Goal: Transaction & Acquisition: Purchase product/service

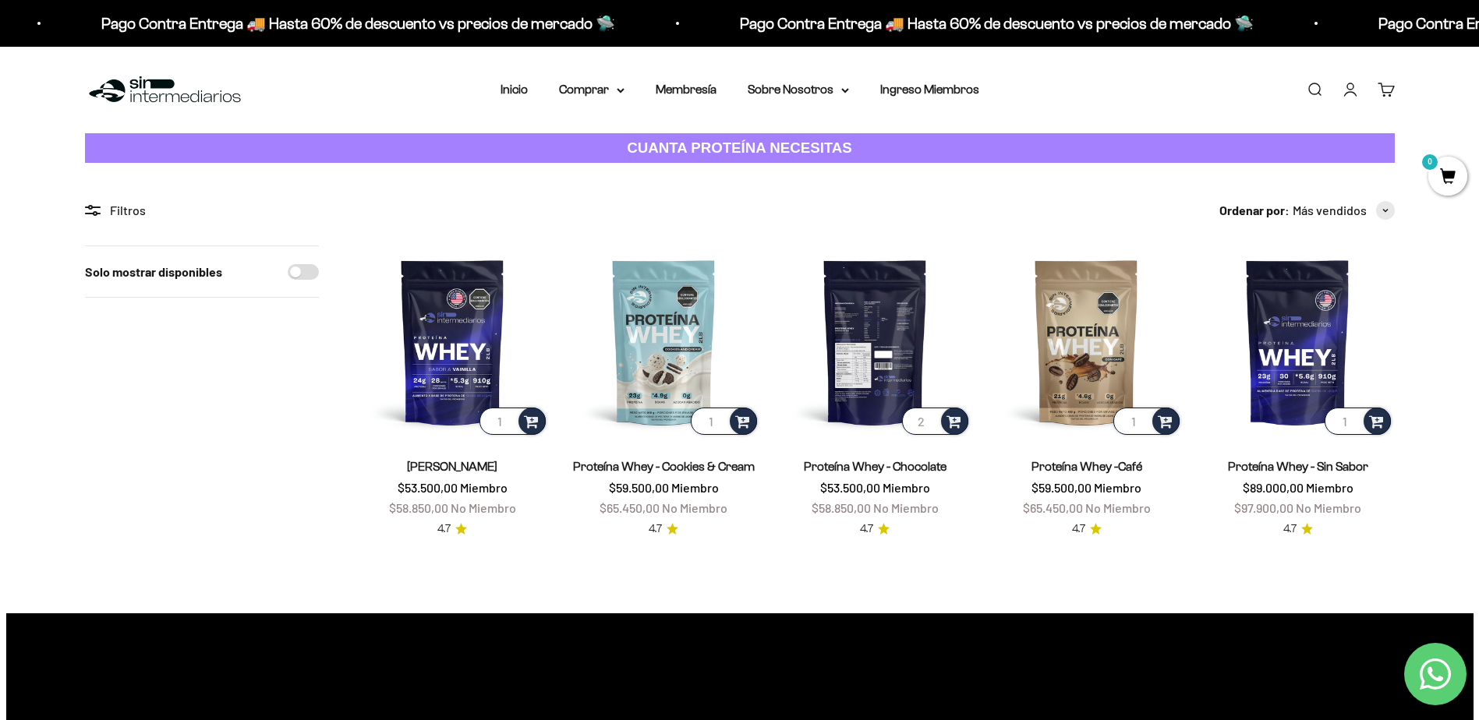
click at [929, 418] on input "2" at bounding box center [935, 421] width 66 height 27
type input "1"
click at [928, 425] on input "1" at bounding box center [935, 421] width 66 height 27
click at [306, 270] on input "Solo mostrar disponibles" at bounding box center [303, 272] width 31 height 16
checkbox input "true"
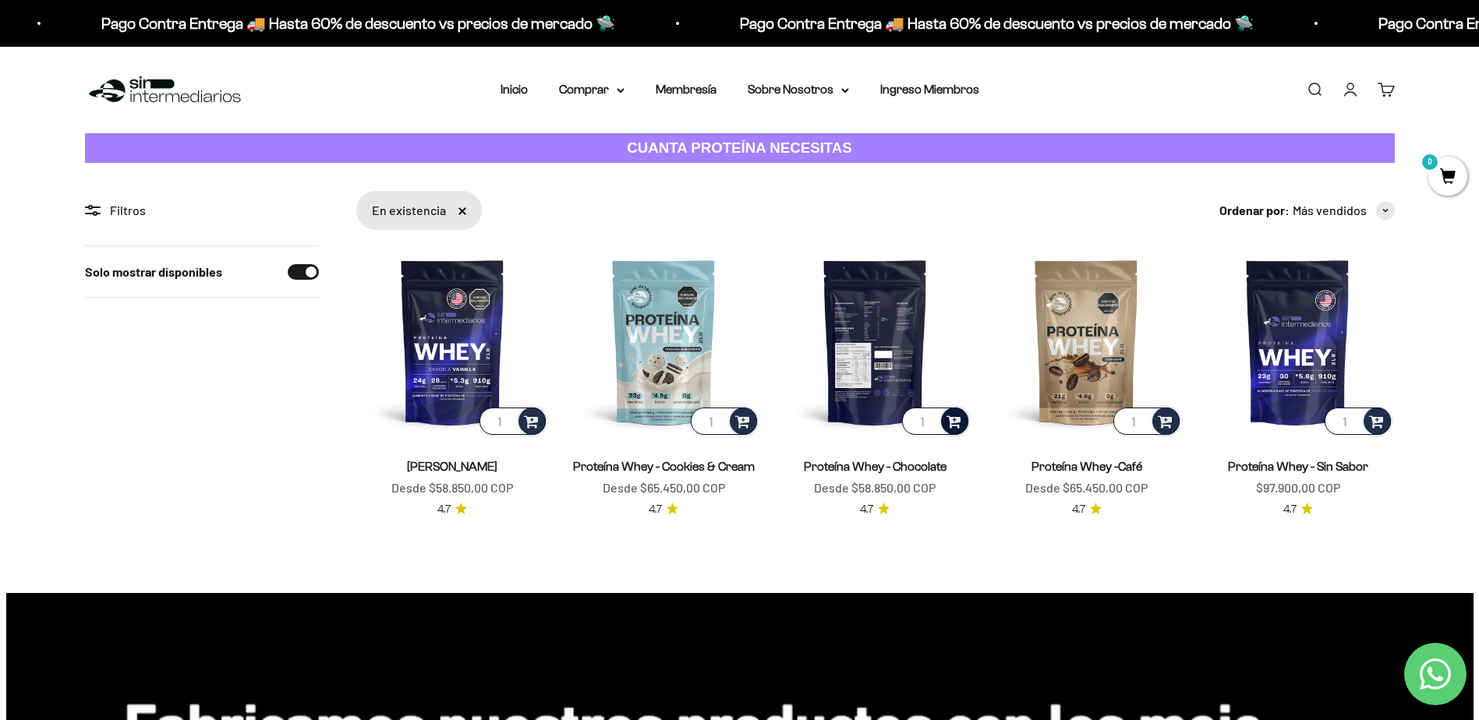
click at [952, 421] on span at bounding box center [953, 421] width 15 height 18
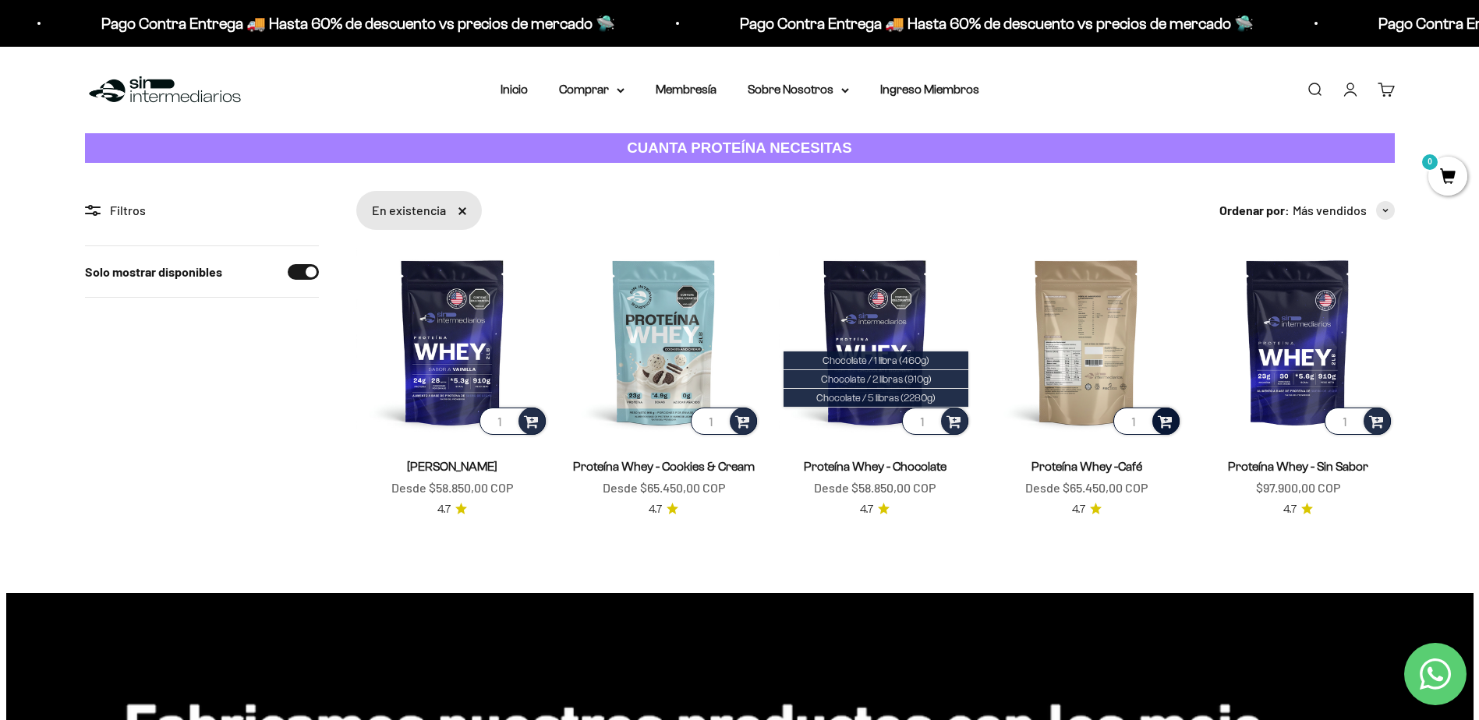
click at [1164, 423] on span at bounding box center [1164, 421] width 15 height 18
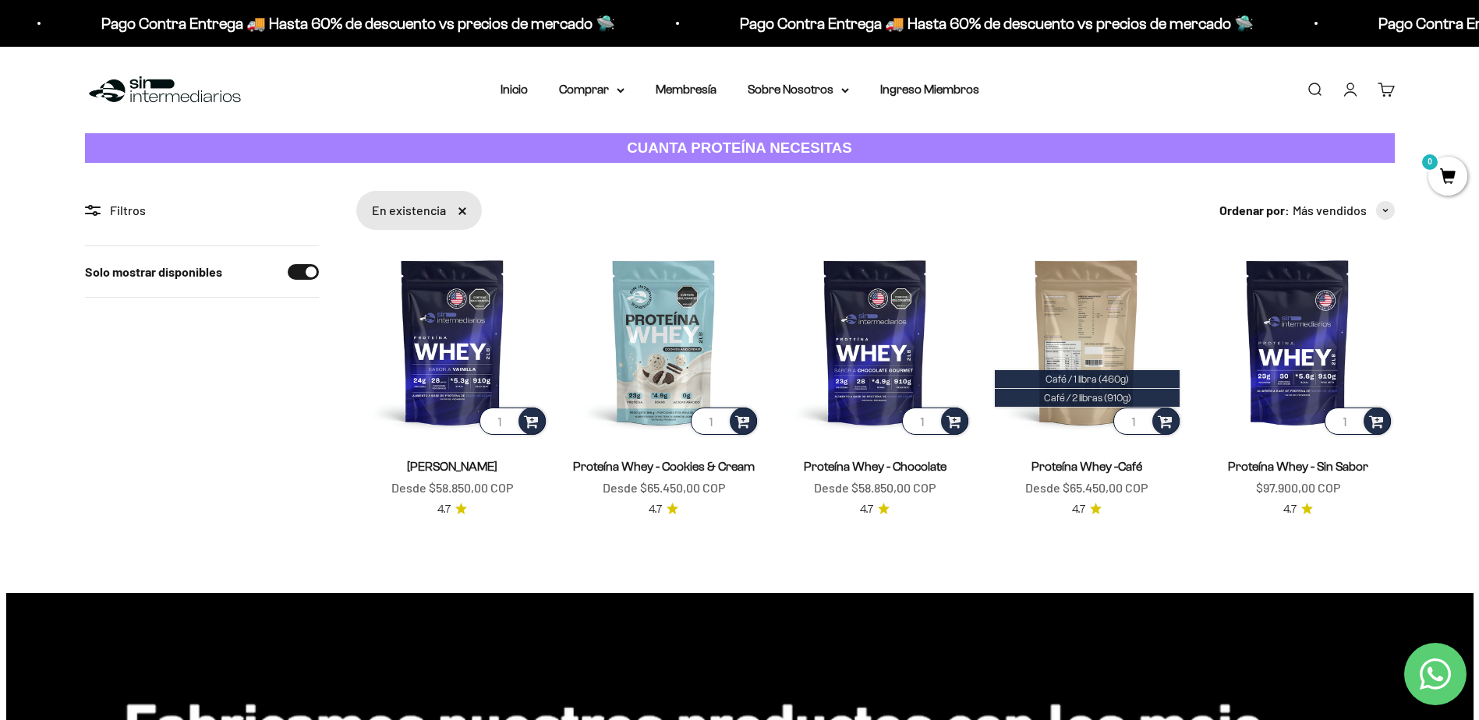
click at [1138, 427] on input "1" at bounding box center [1146, 421] width 66 height 27
click at [1140, 416] on input "2" at bounding box center [1146, 421] width 66 height 27
click at [1161, 421] on span at bounding box center [1164, 421] width 15 height 18
click at [1163, 424] on span at bounding box center [1164, 421] width 15 height 18
type input "1"
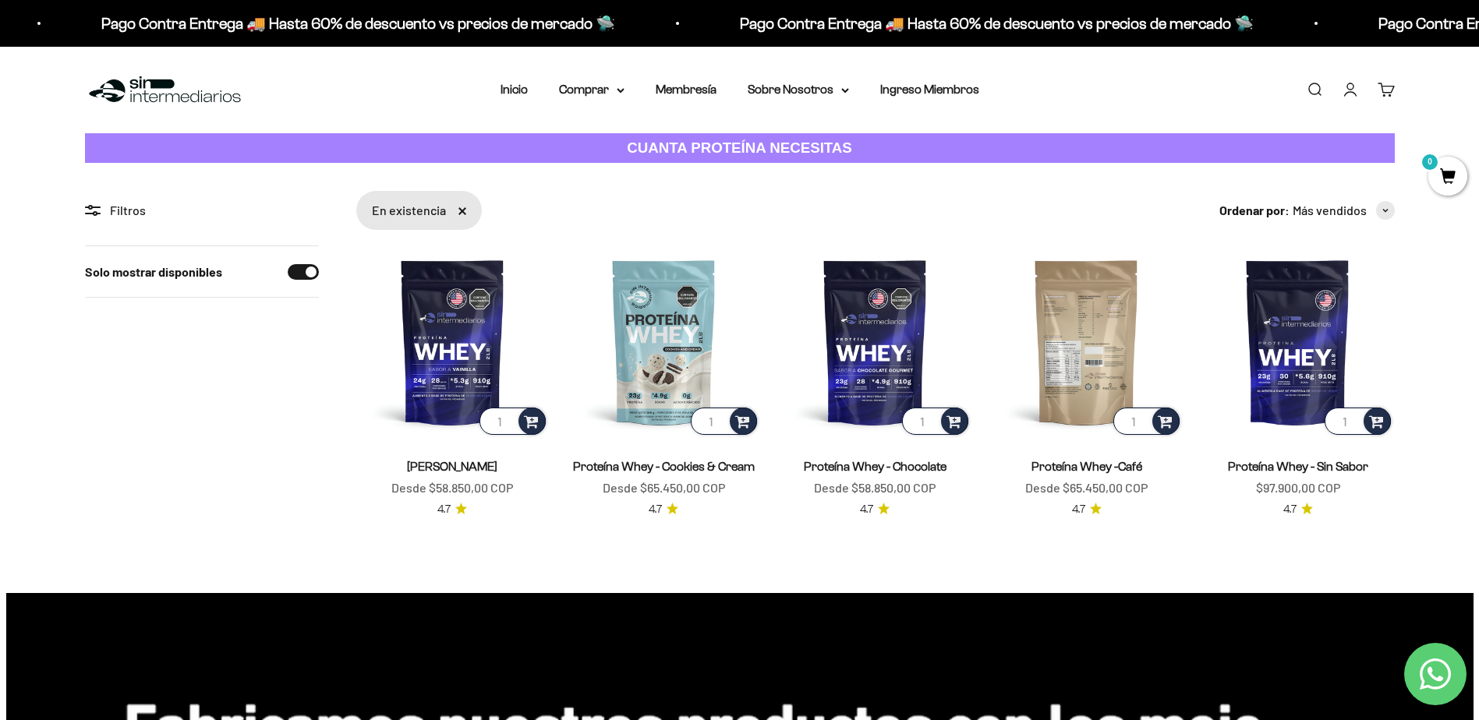
click at [1143, 427] on input "1" at bounding box center [1146, 421] width 66 height 27
click at [1108, 367] on img at bounding box center [1086, 342] width 193 height 193
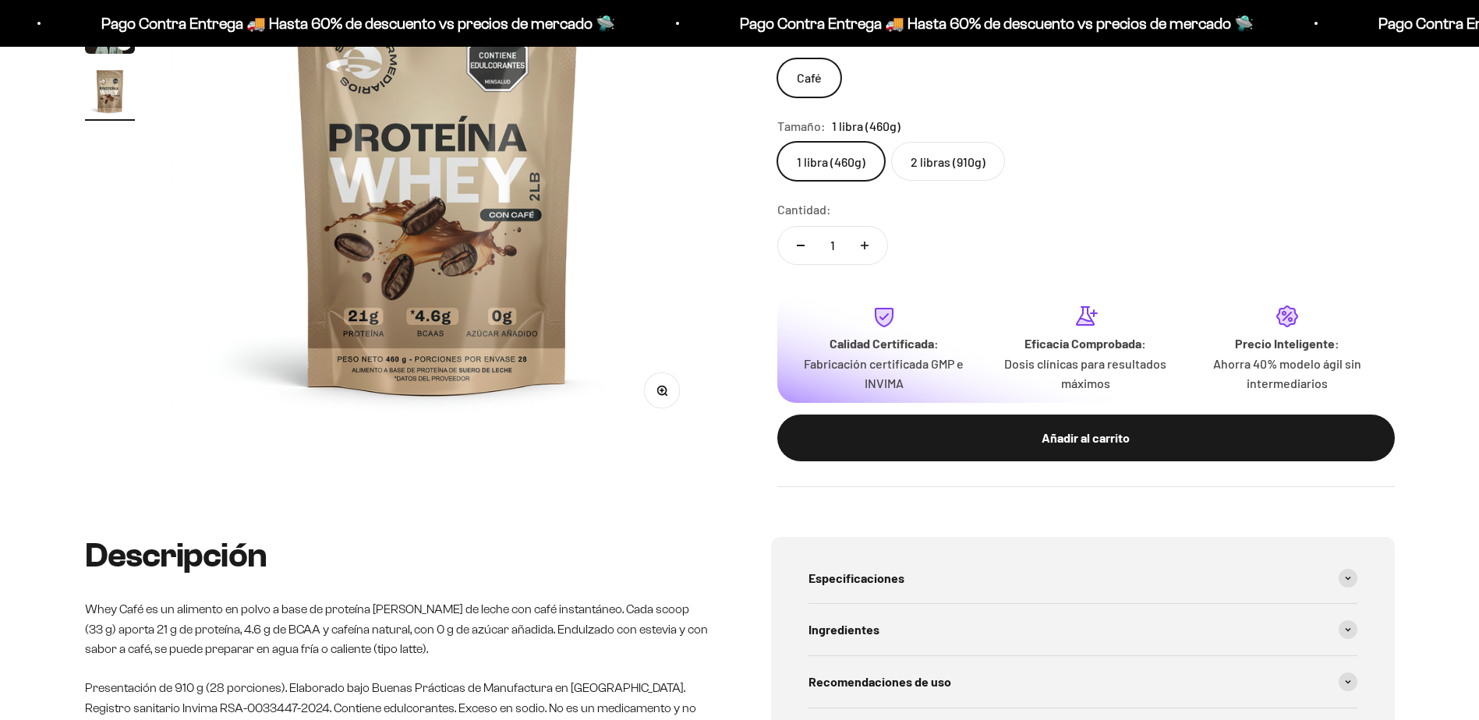
scroll to position [0, 1646]
drag, startPoint x: 882, startPoint y: 309, endPoint x: 810, endPoint y: 333, distance: 75.4
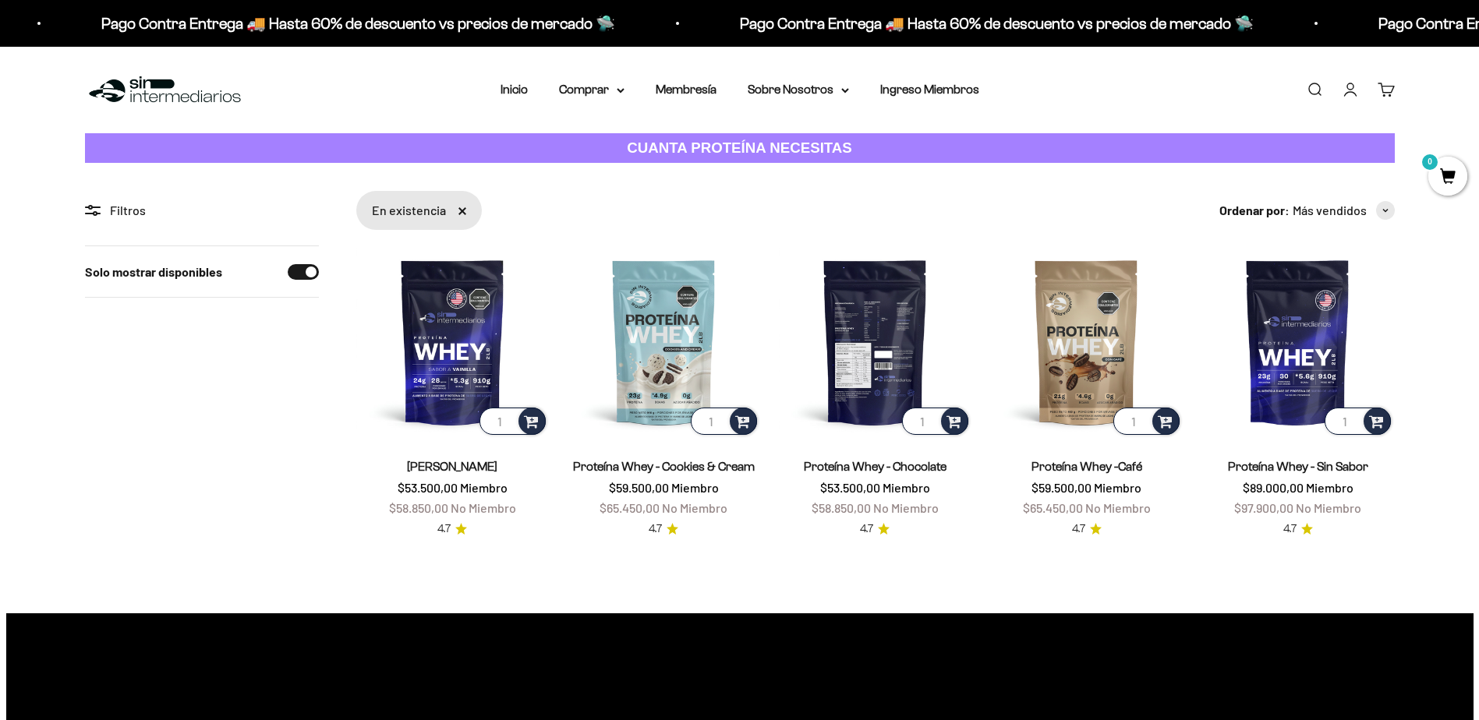
click at [885, 352] on img at bounding box center [875, 342] width 193 height 193
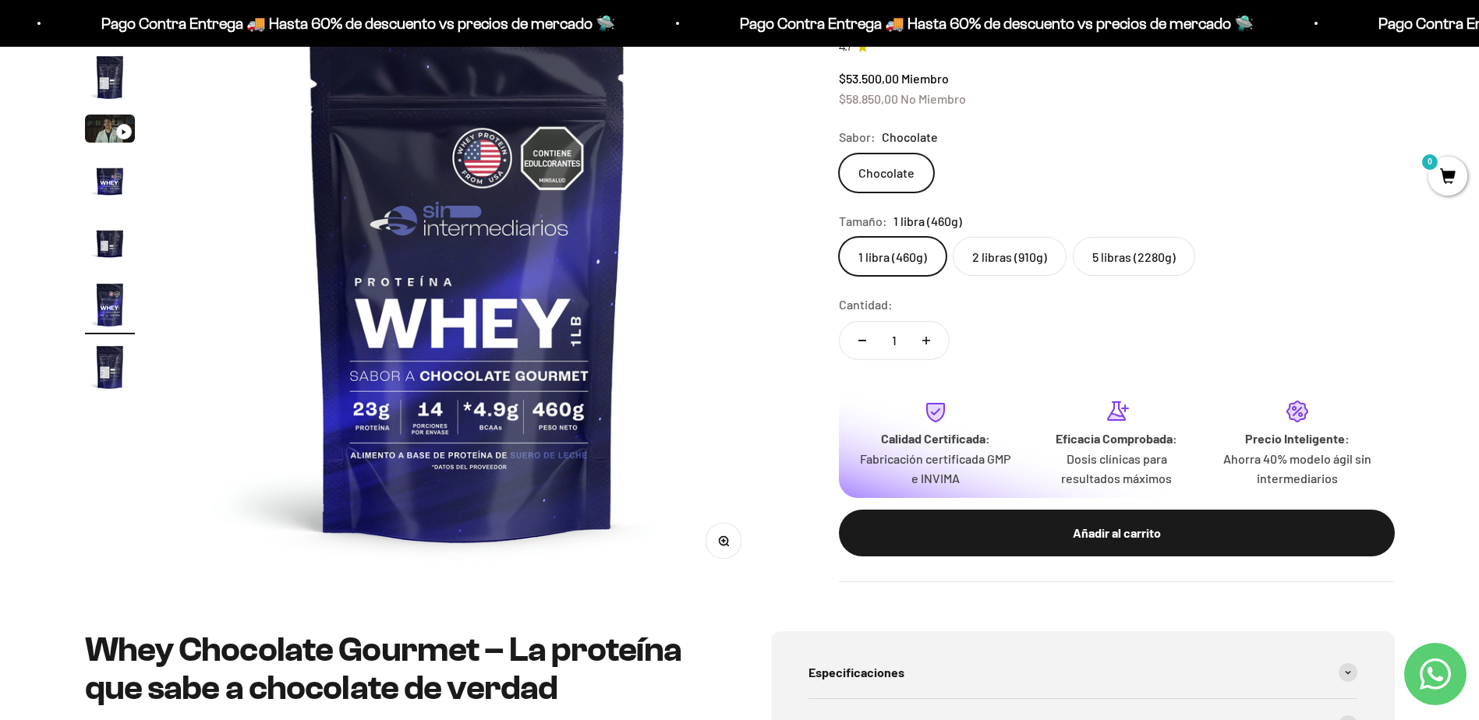
scroll to position [207, 0]
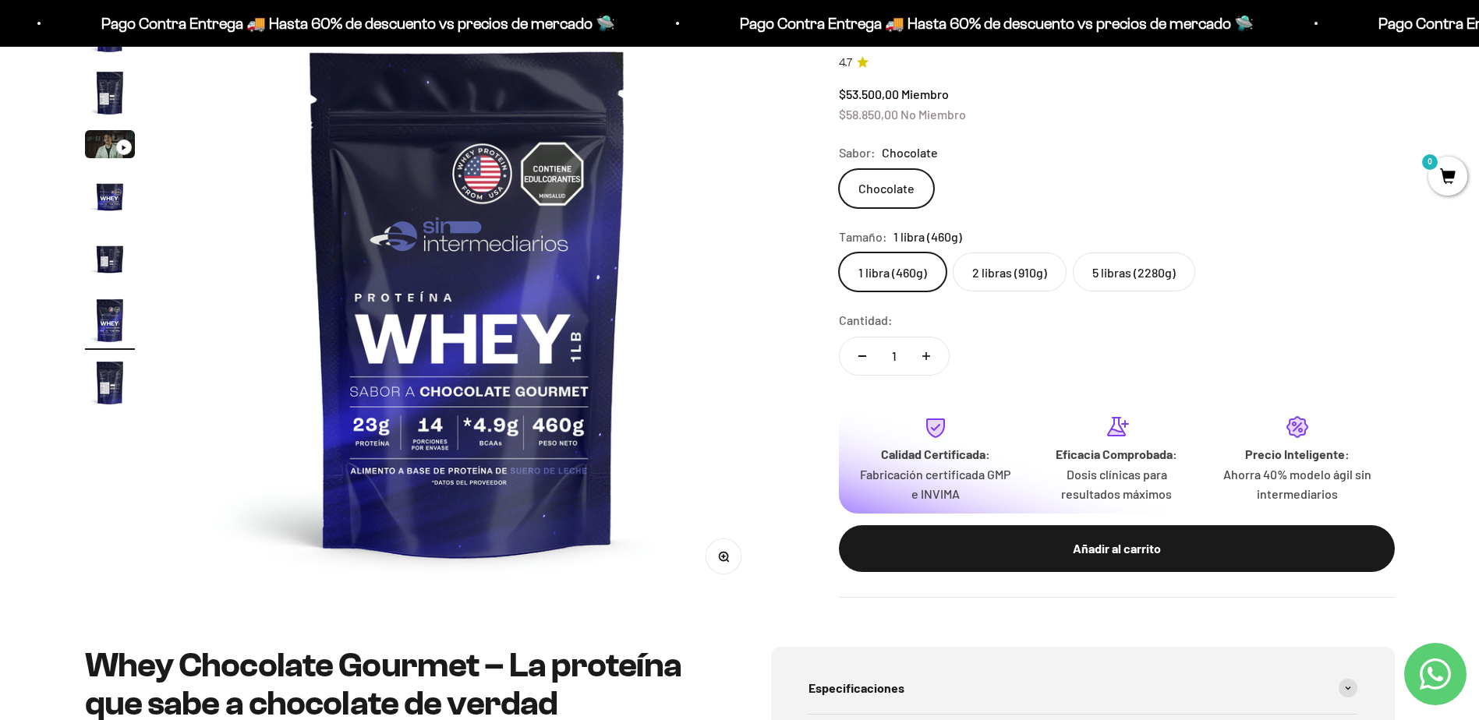
click at [998, 260] on label "2 libras (910g)" at bounding box center [1009, 272] width 114 height 39
click at [839, 253] on input "2 libras (910g)" at bounding box center [838, 252] width 1 height 1
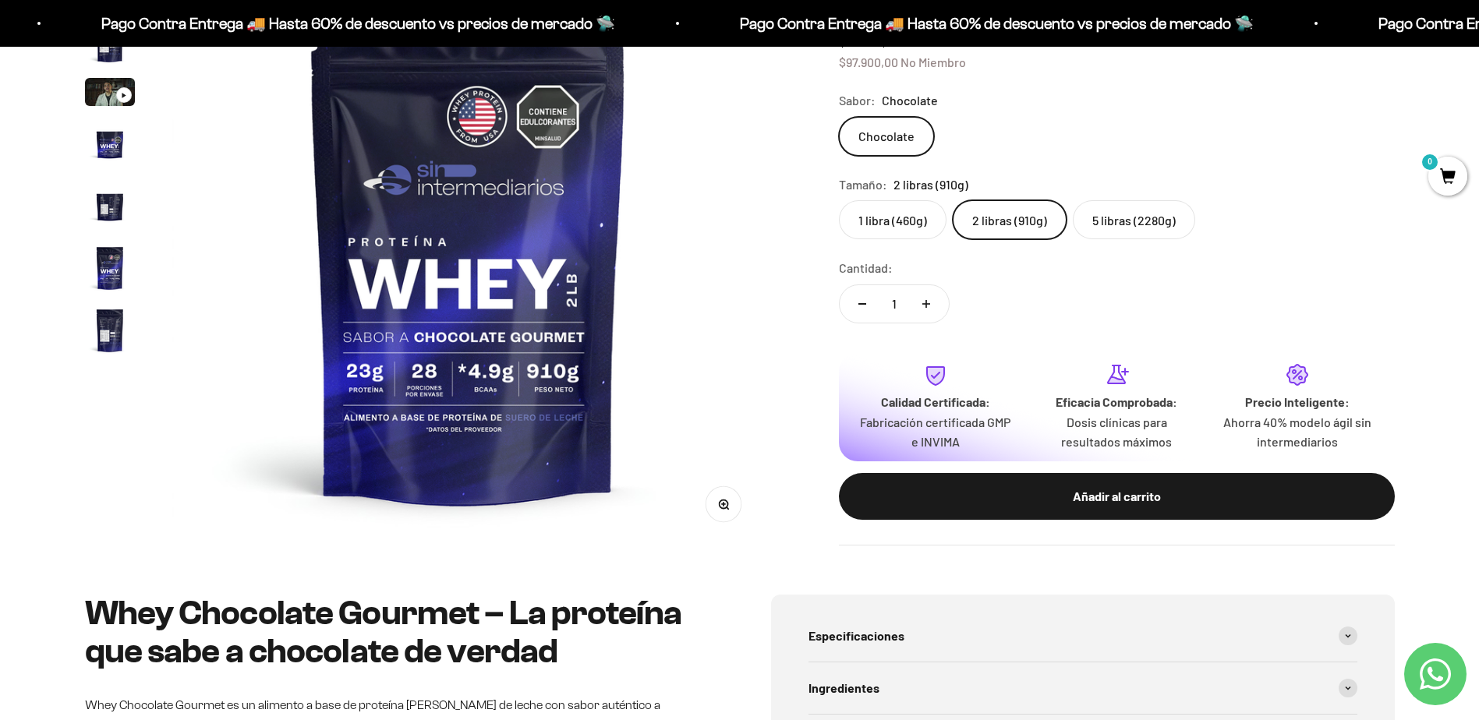
scroll to position [104, 0]
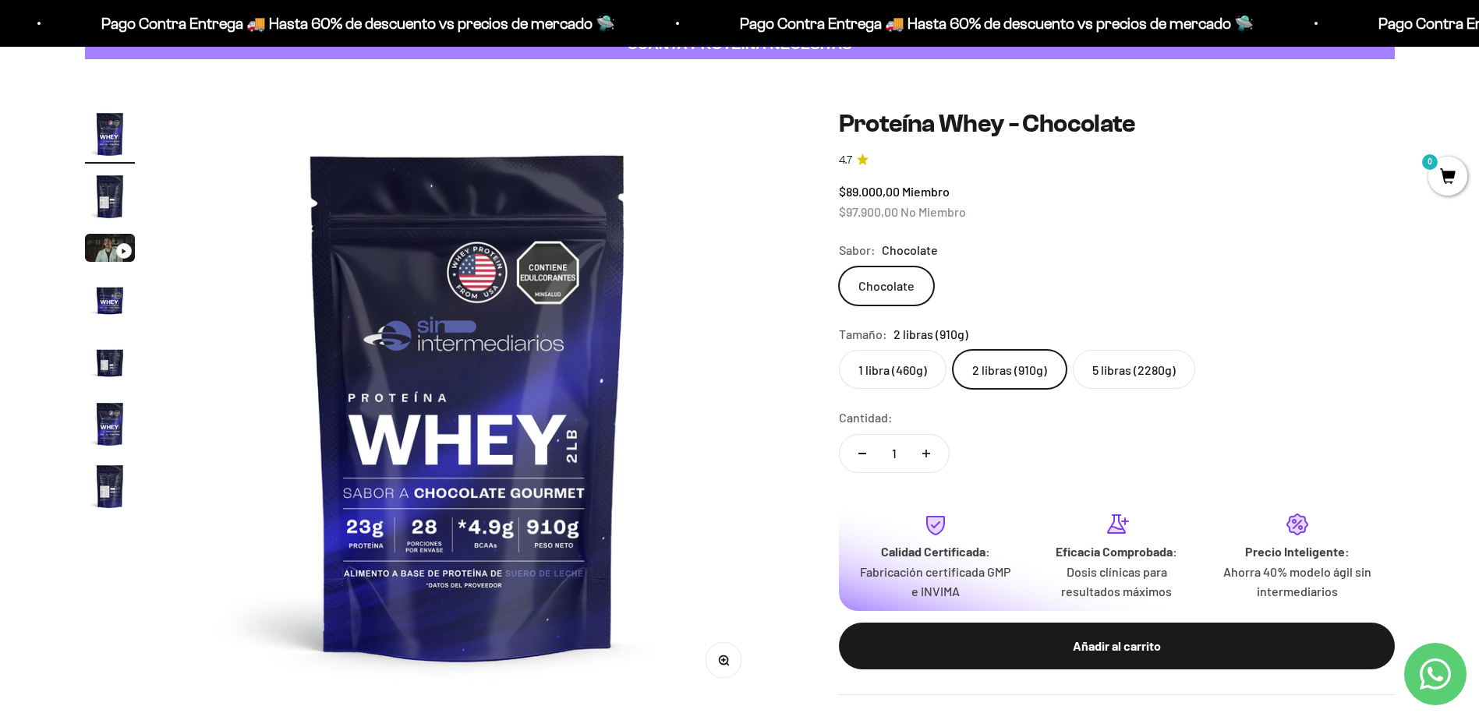
click at [860, 441] on button "Reducir cantidad" at bounding box center [861, 453] width 45 height 37
click at [881, 362] on label "1 libra (460g)" at bounding box center [893, 369] width 108 height 39
click at [839, 350] on input "1 libra (460g)" at bounding box center [838, 349] width 1 height 1
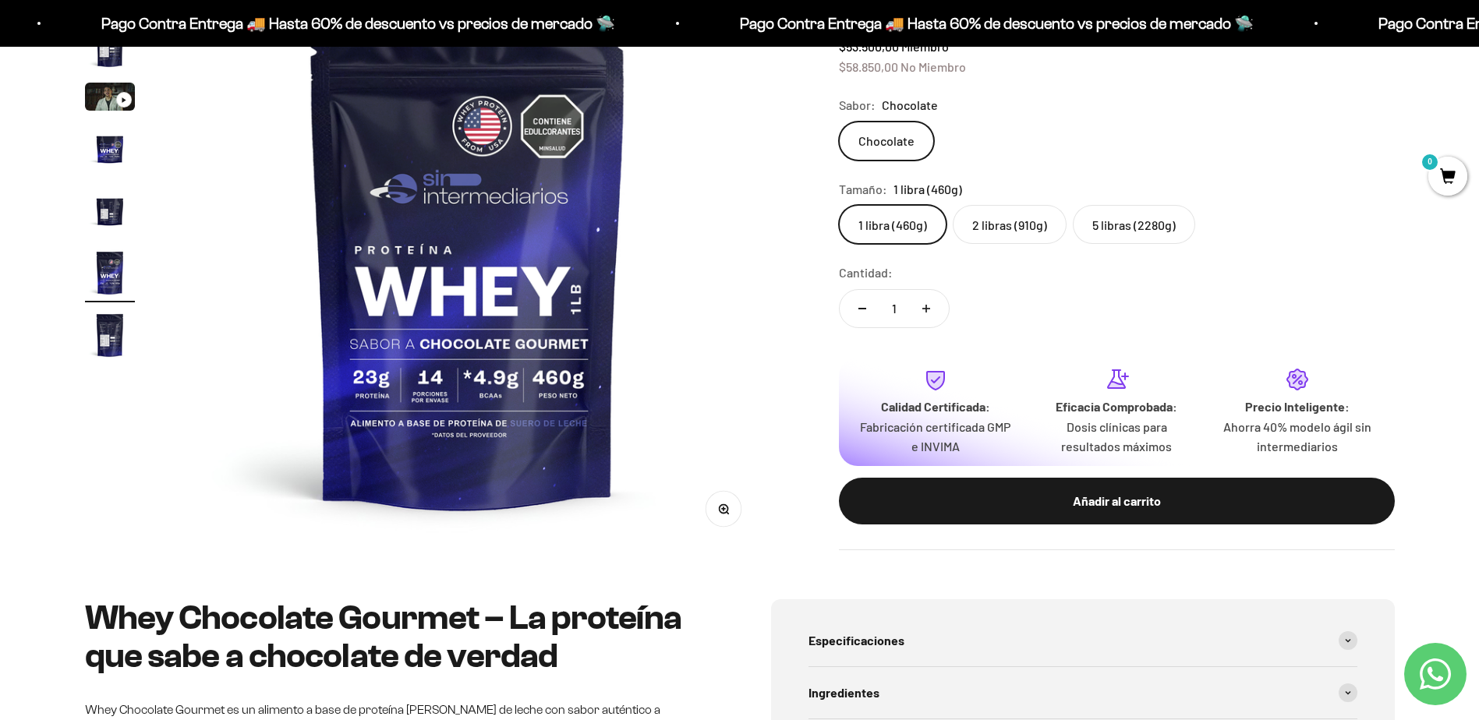
scroll to position [312, 0]
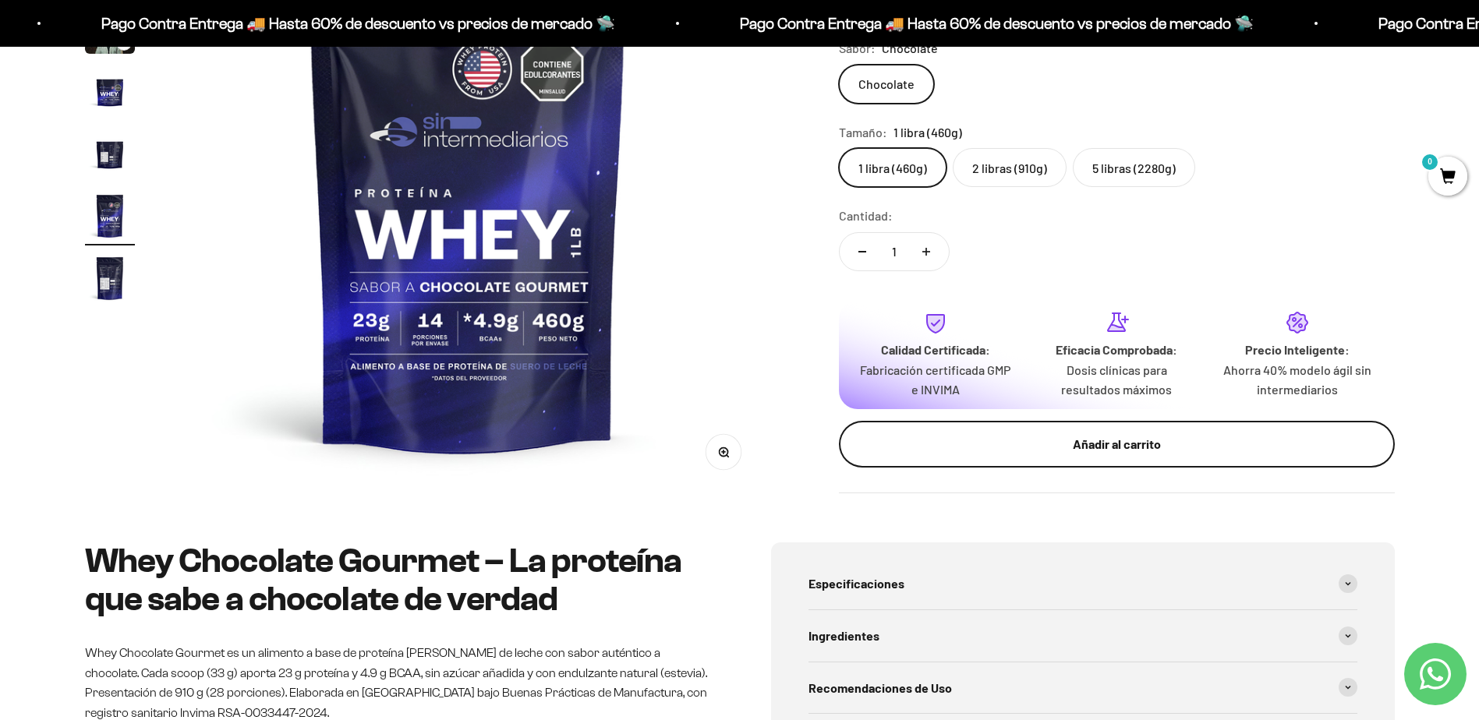
click at [1042, 432] on button "Añadir al carrito" at bounding box center [1117, 443] width 556 height 47
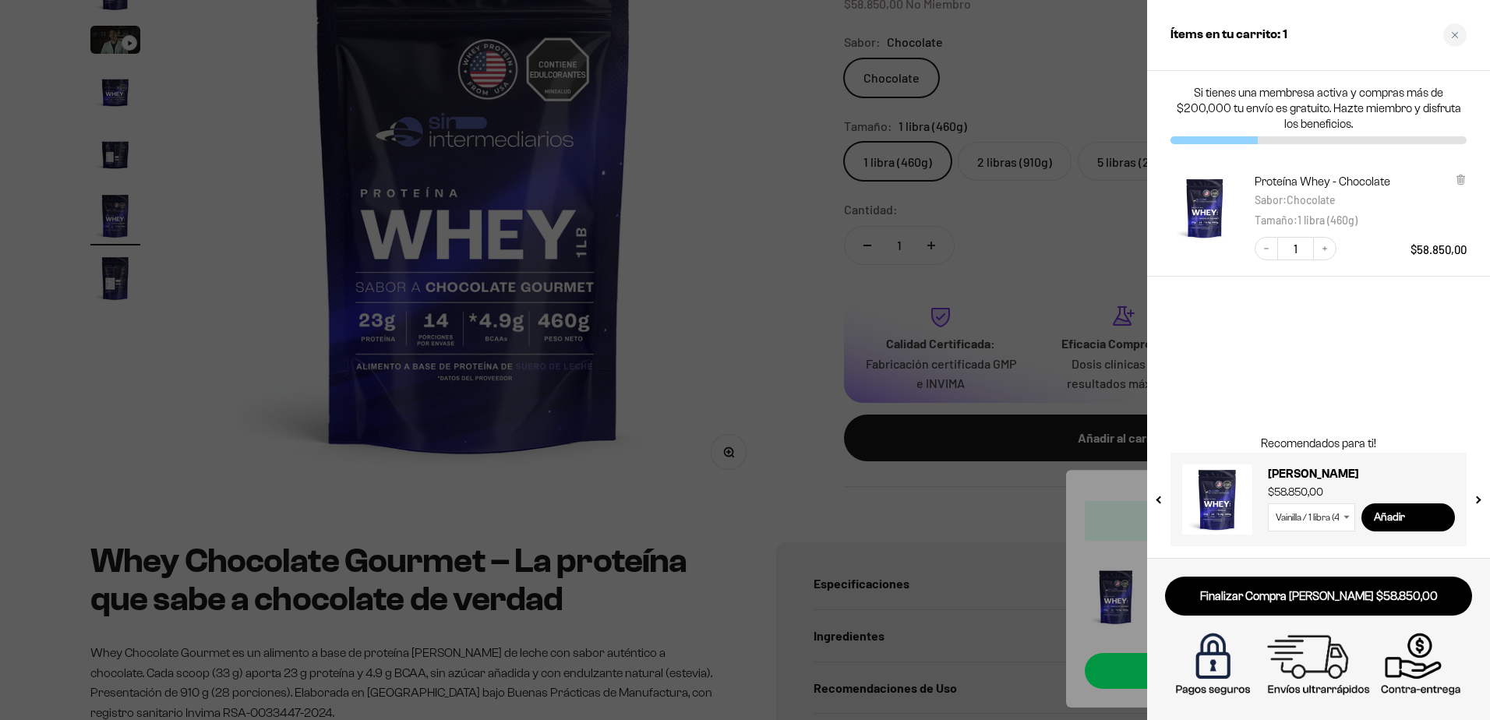
click at [1032, 330] on div at bounding box center [745, 360] width 1490 height 720
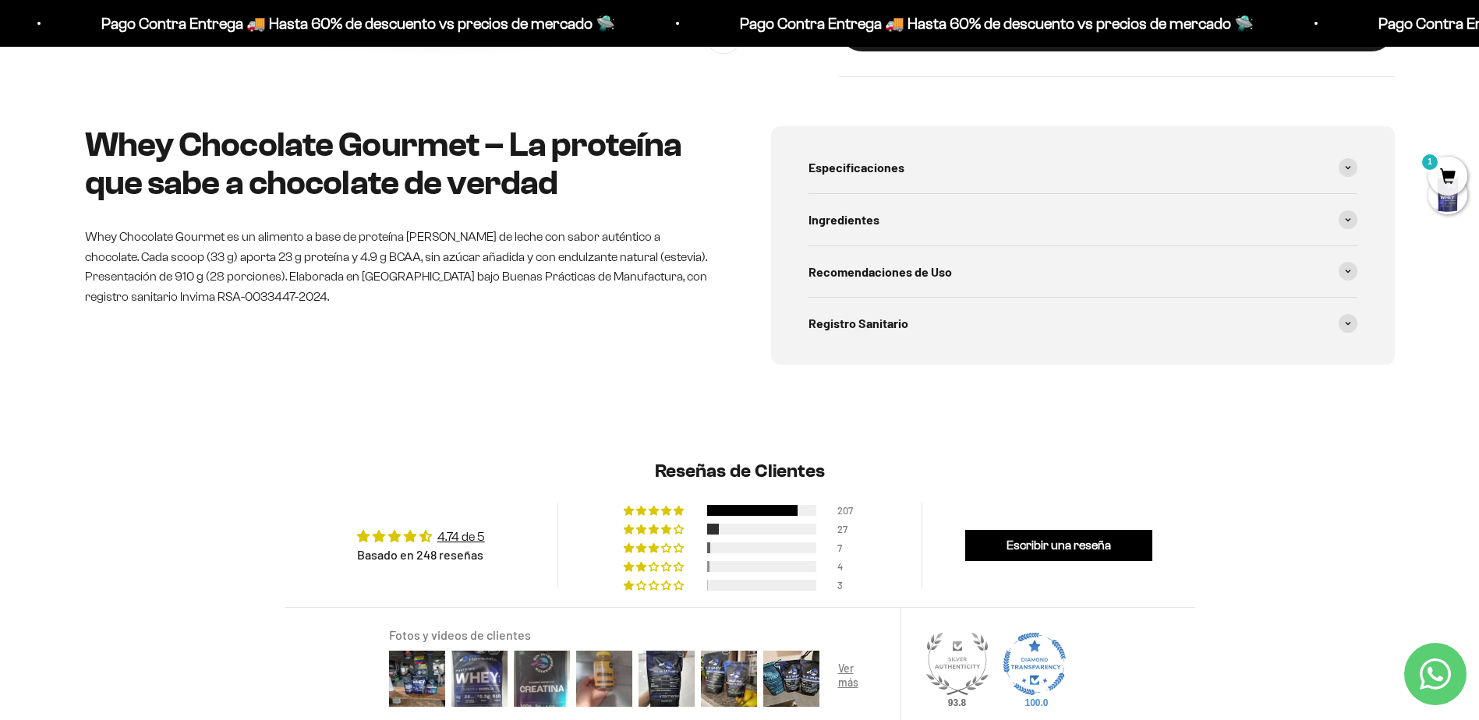
scroll to position [727, 0]
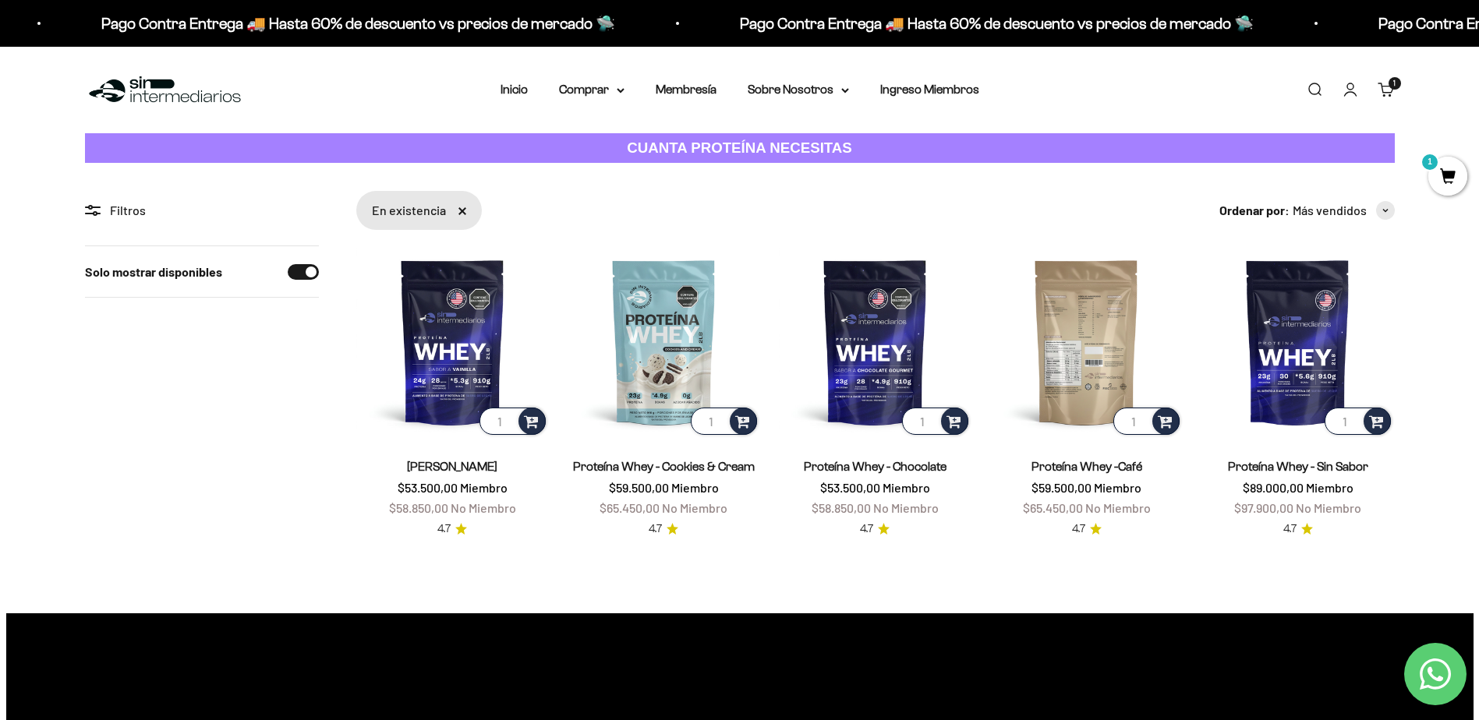
click at [1067, 343] on img at bounding box center [1086, 342] width 193 height 193
click at [1056, 326] on img at bounding box center [1086, 342] width 193 height 193
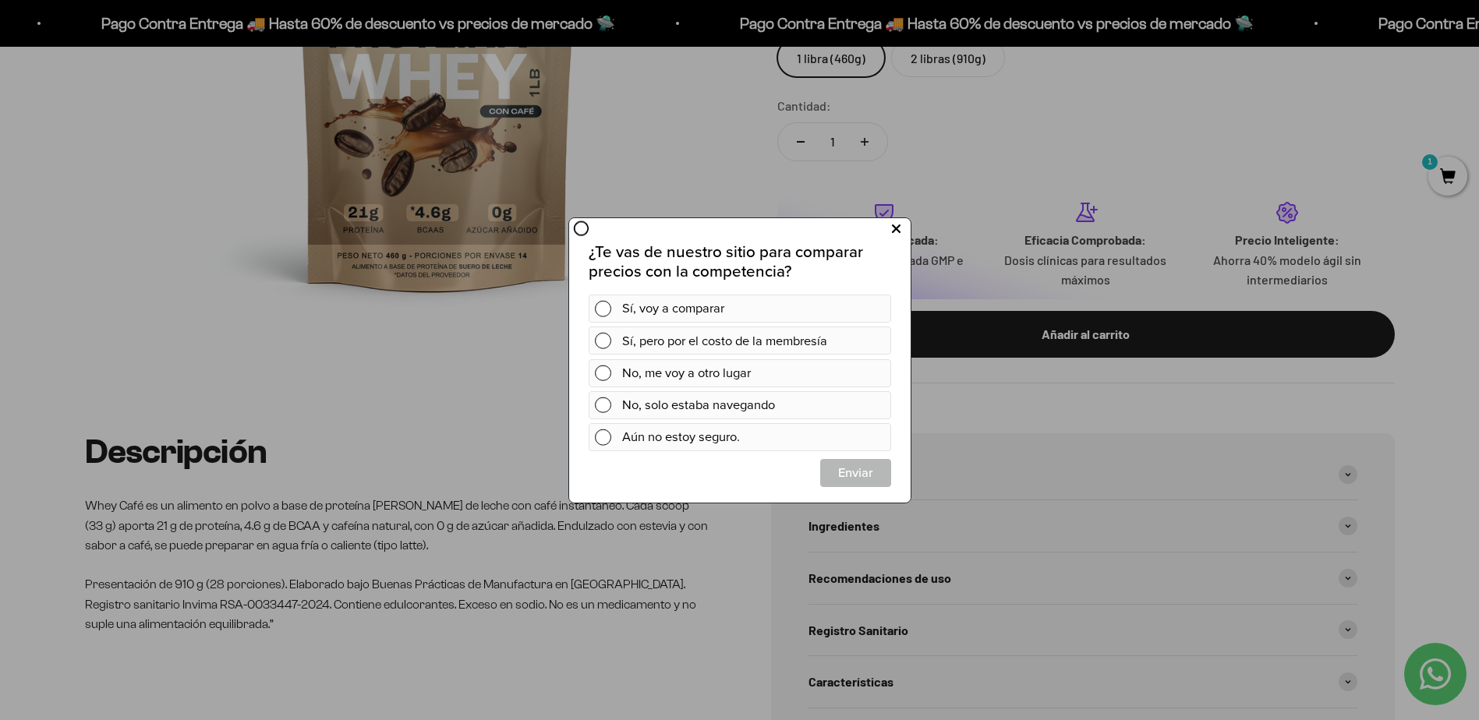
click at [881, 232] on button at bounding box center [895, 229] width 29 height 26
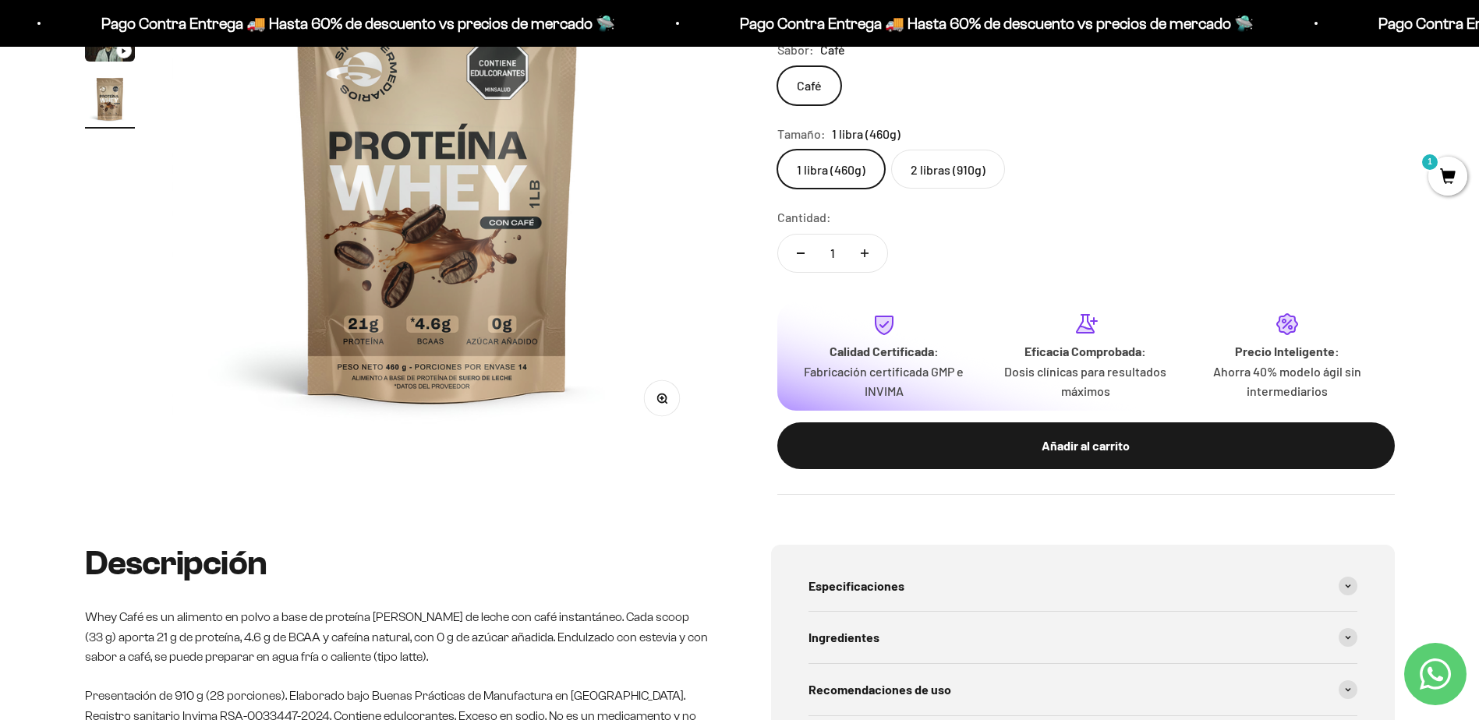
scroll to position [415, 0]
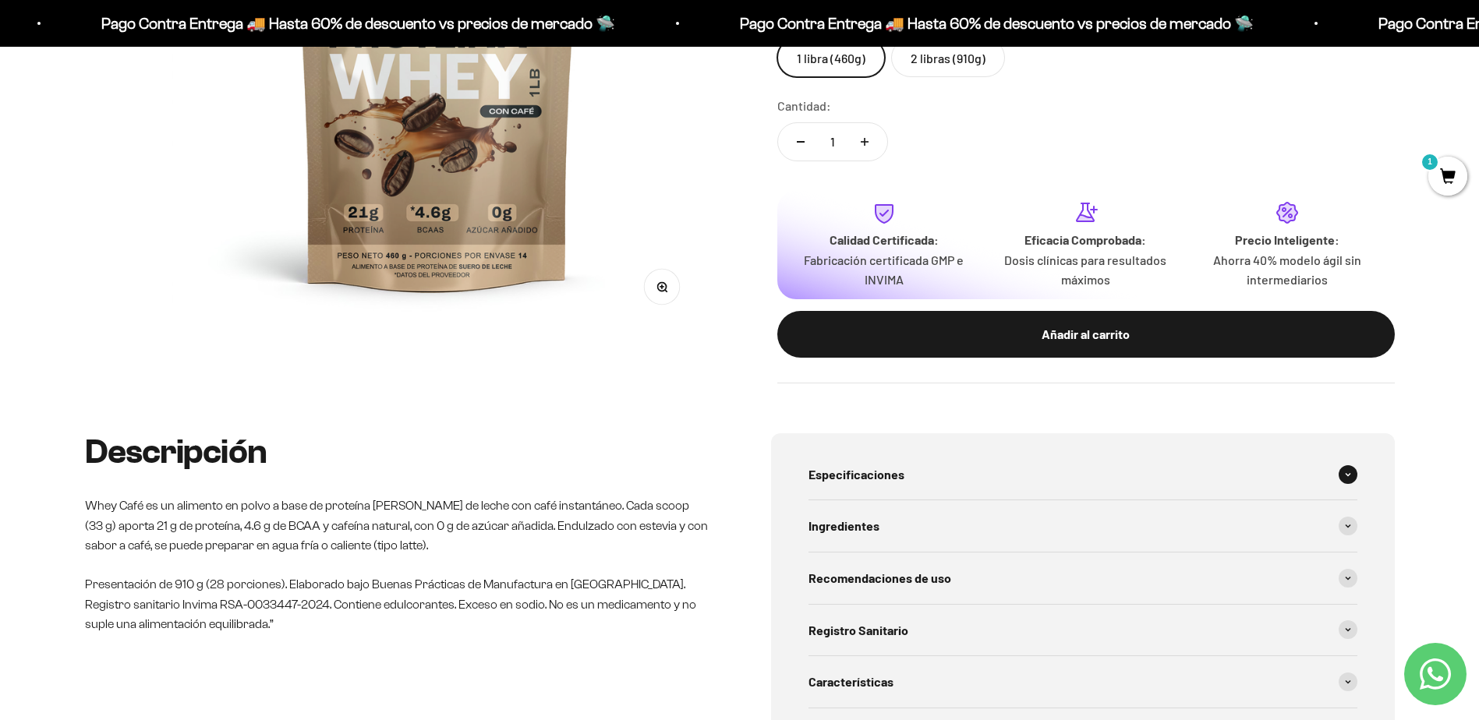
click at [960, 465] on div "Especificaciones" at bounding box center [1082, 474] width 549 height 51
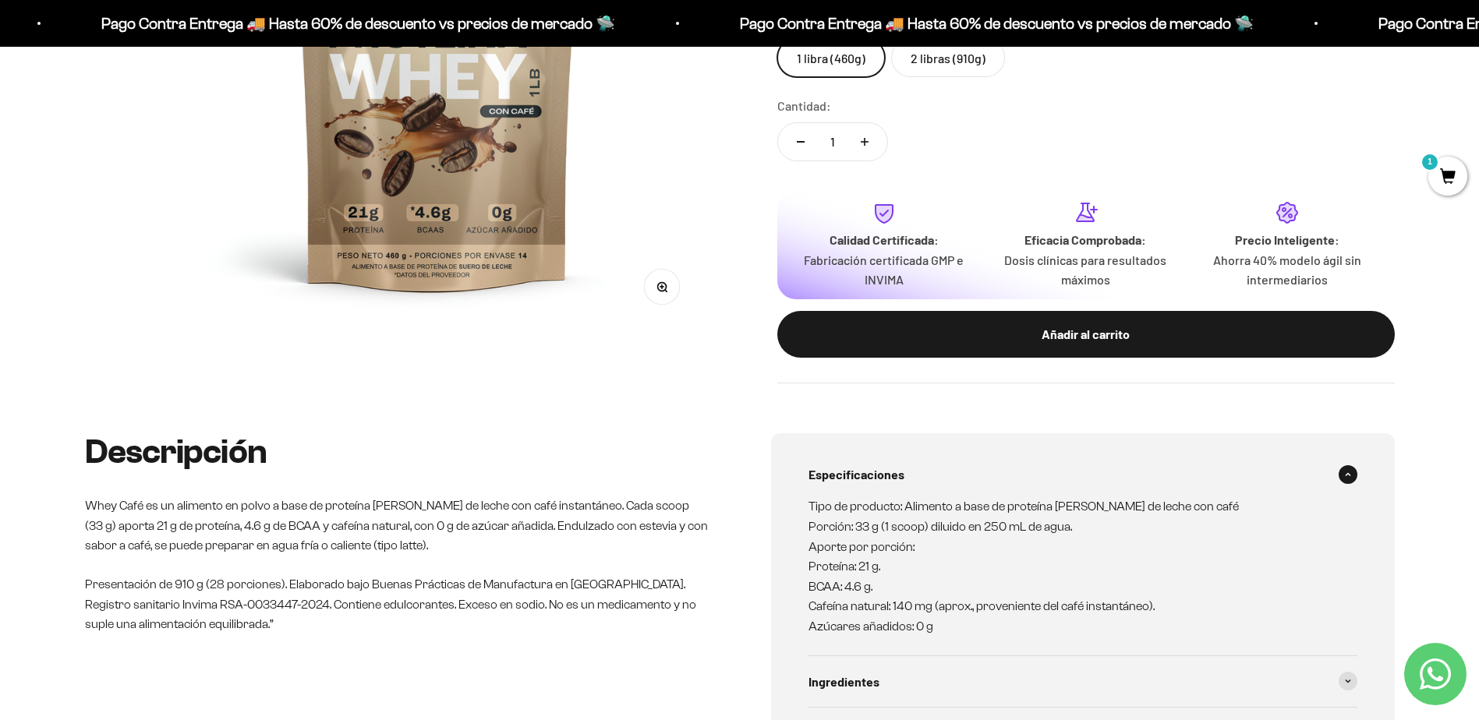
click at [960, 465] on div "Especificaciones" at bounding box center [1082, 474] width 549 height 51
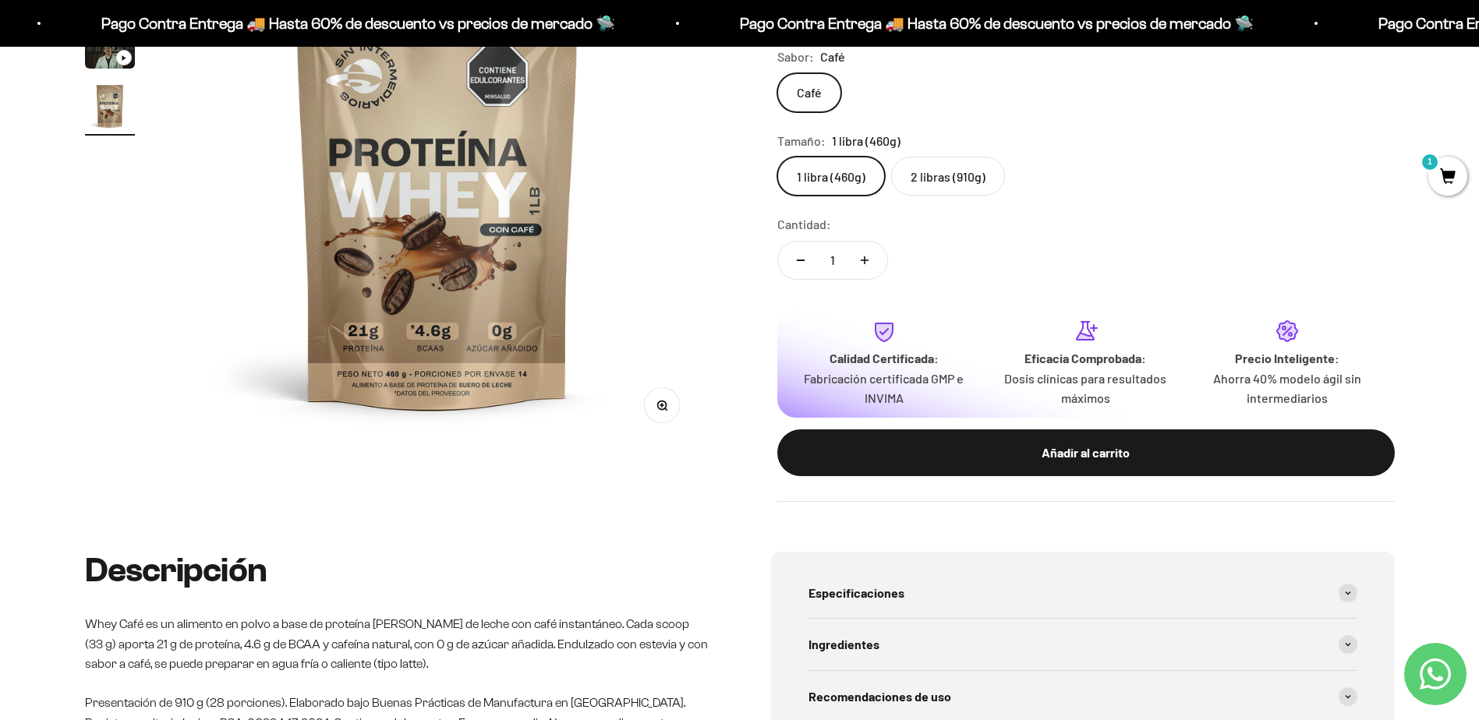
scroll to position [312, 0]
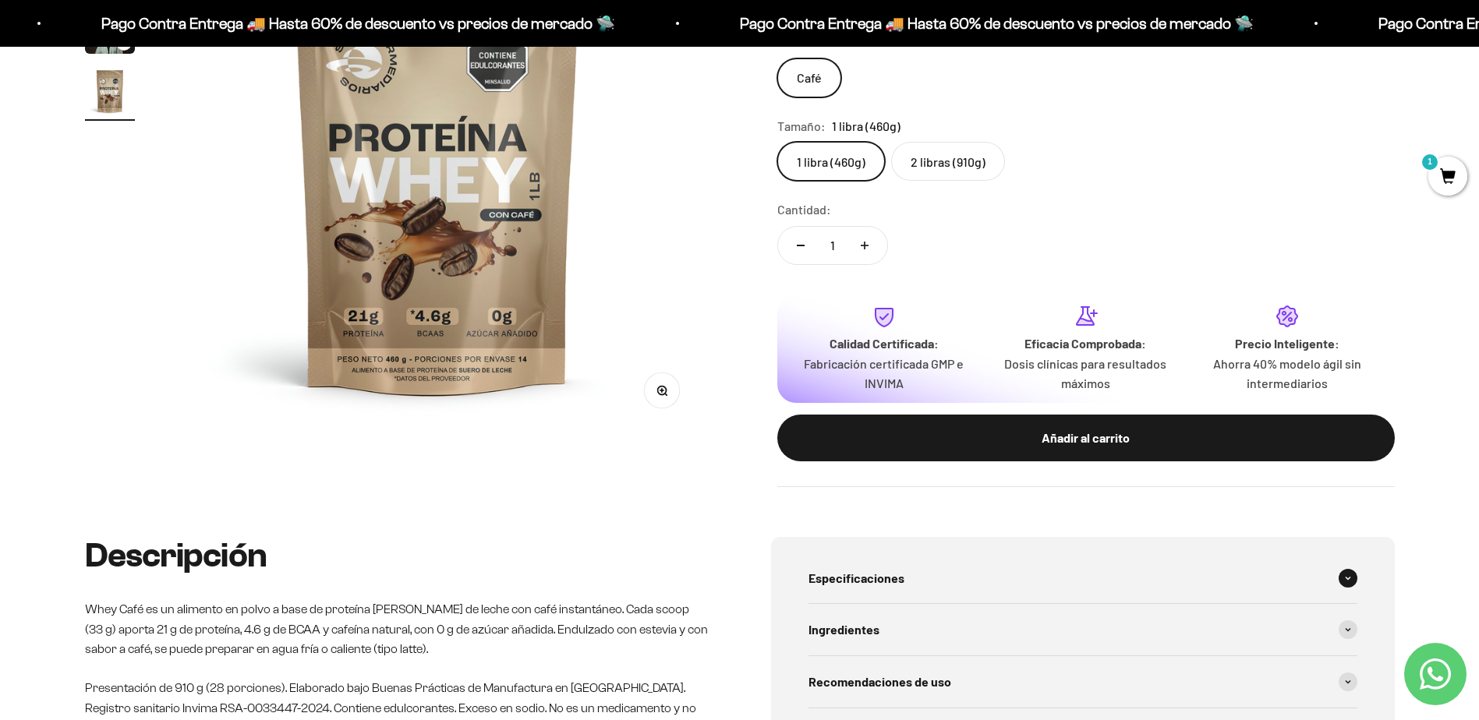
click at [892, 595] on div "Especificaciones" at bounding box center [1082, 578] width 549 height 51
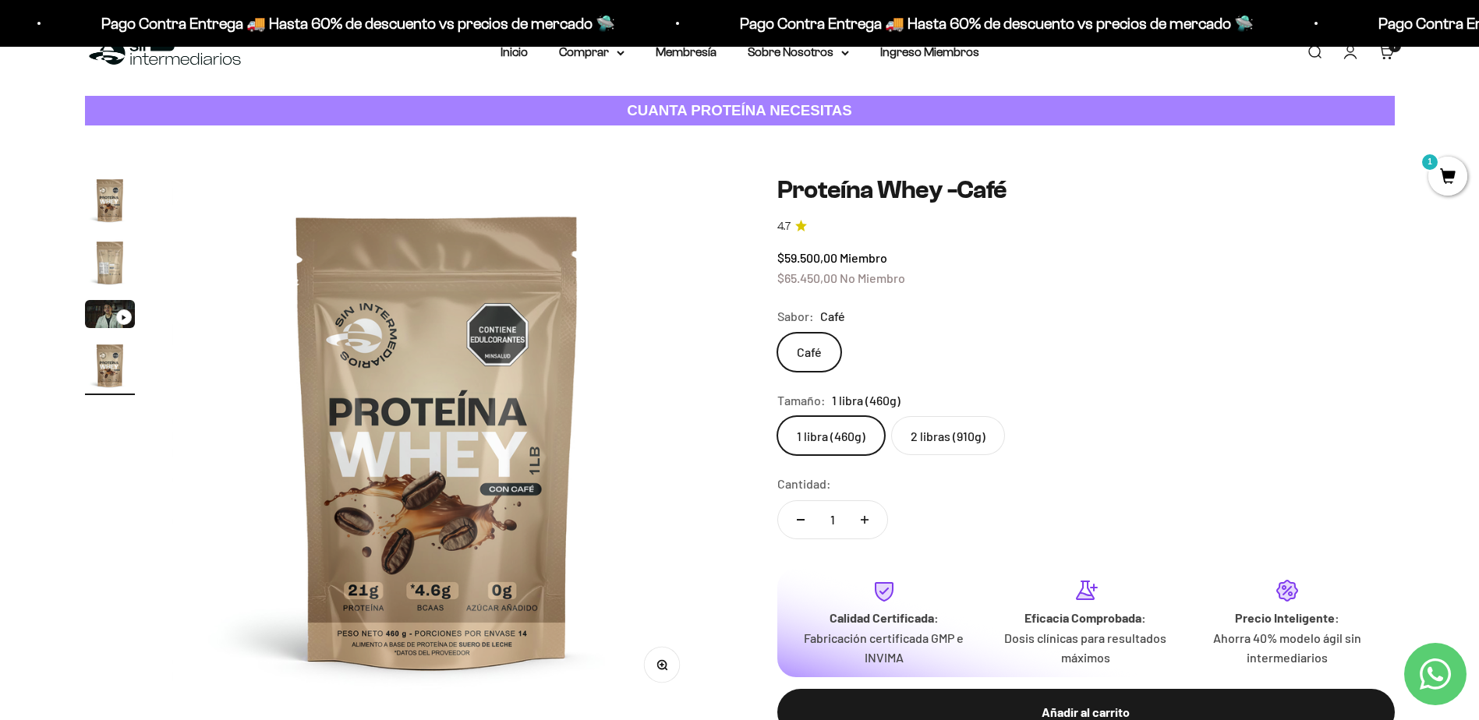
scroll to position [0, 0]
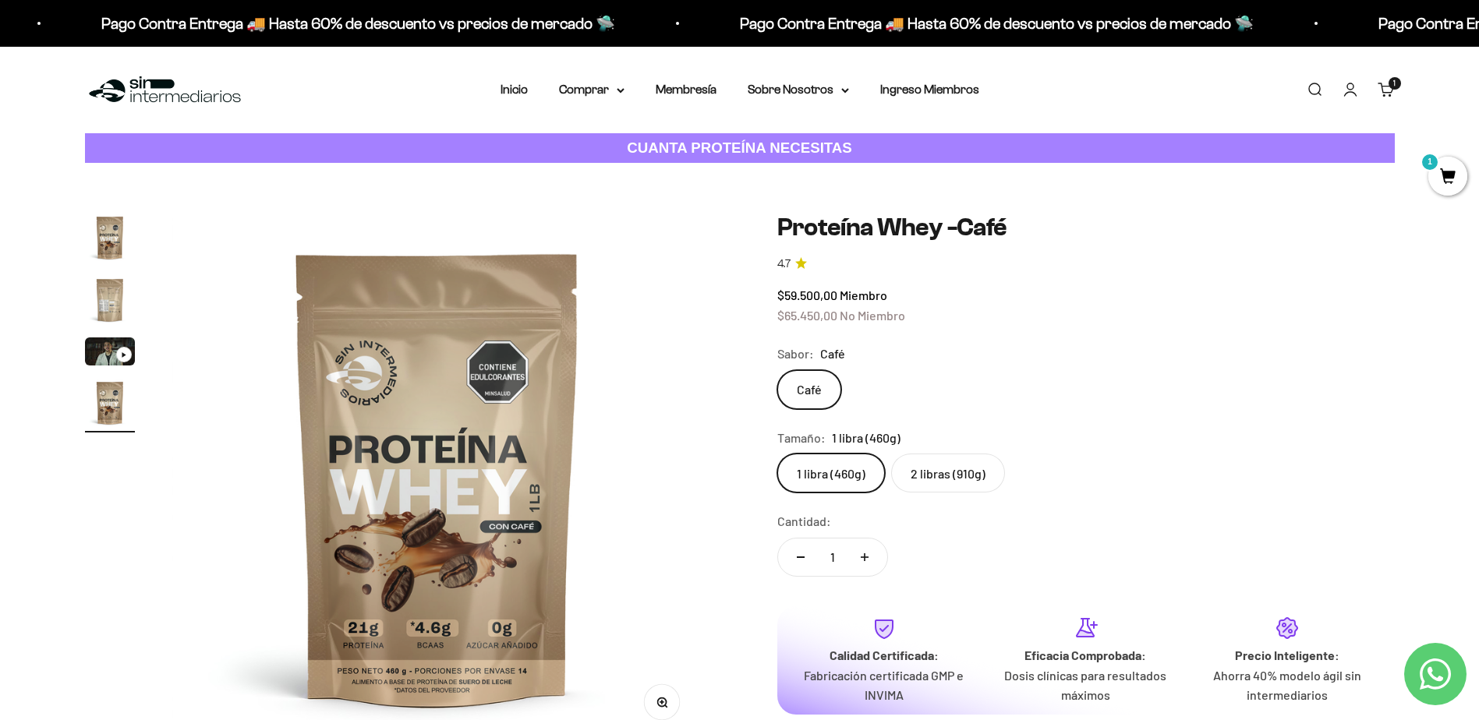
drag, startPoint x: 262, startPoint y: 203, endPoint x: 279, endPoint y: 204, distance: 17.2
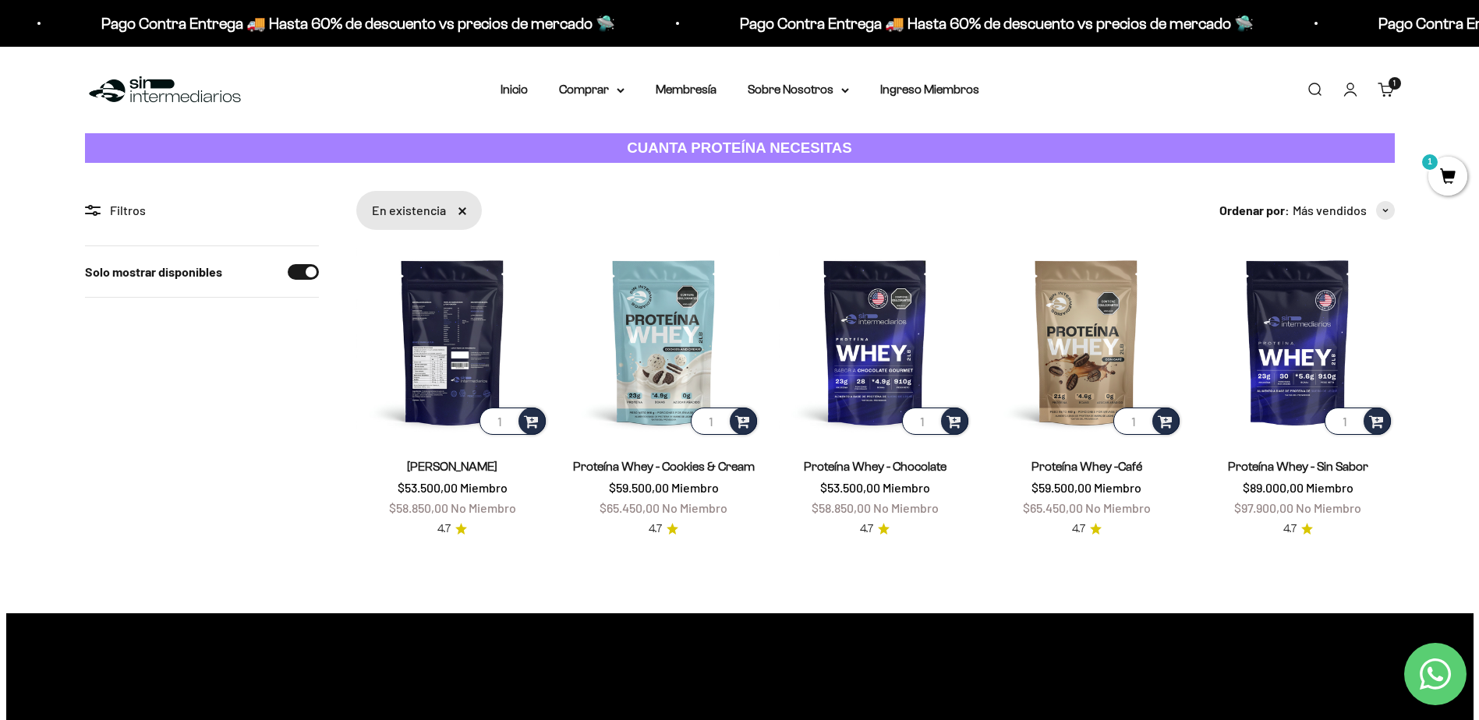
click at [451, 349] on img at bounding box center [452, 342] width 193 height 193
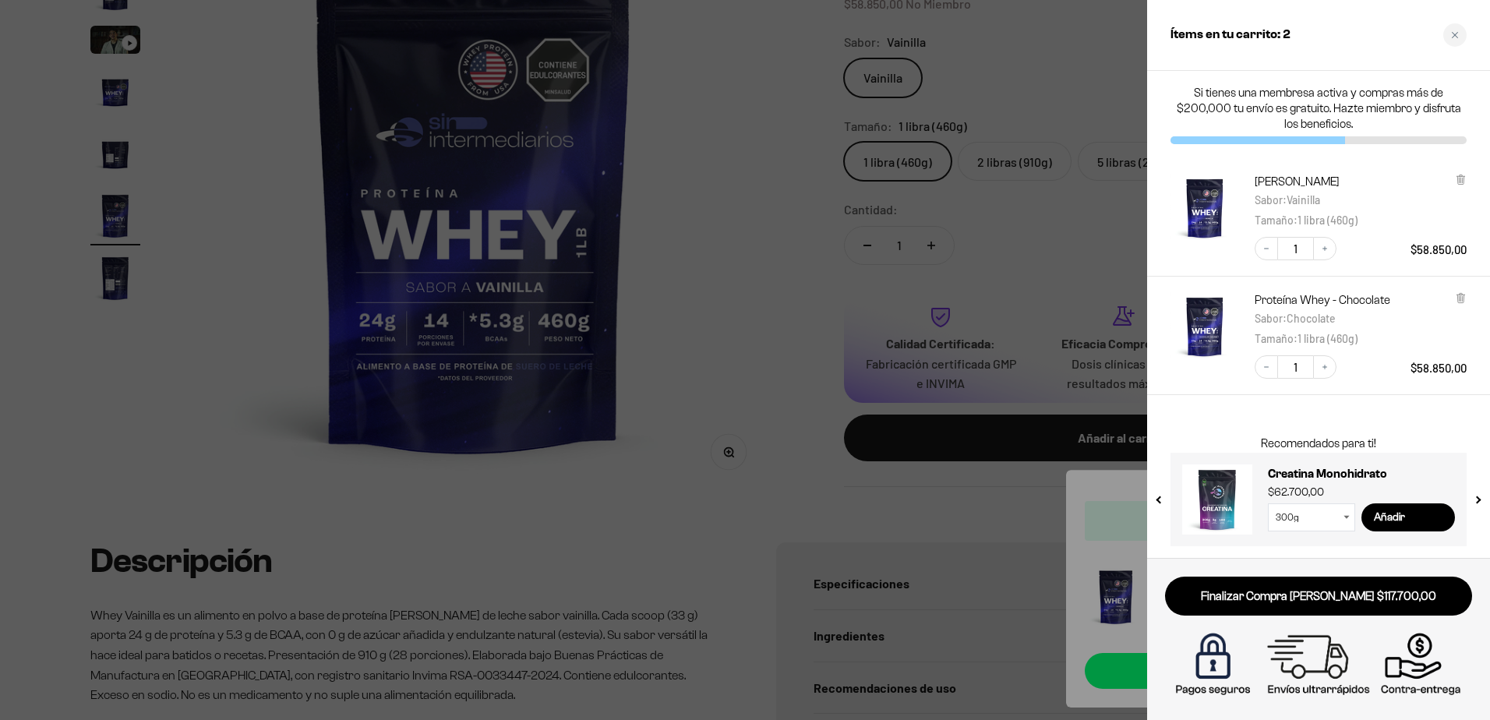
click at [1302, 515] on select "300g 100g" at bounding box center [1311, 518] width 87 height 28
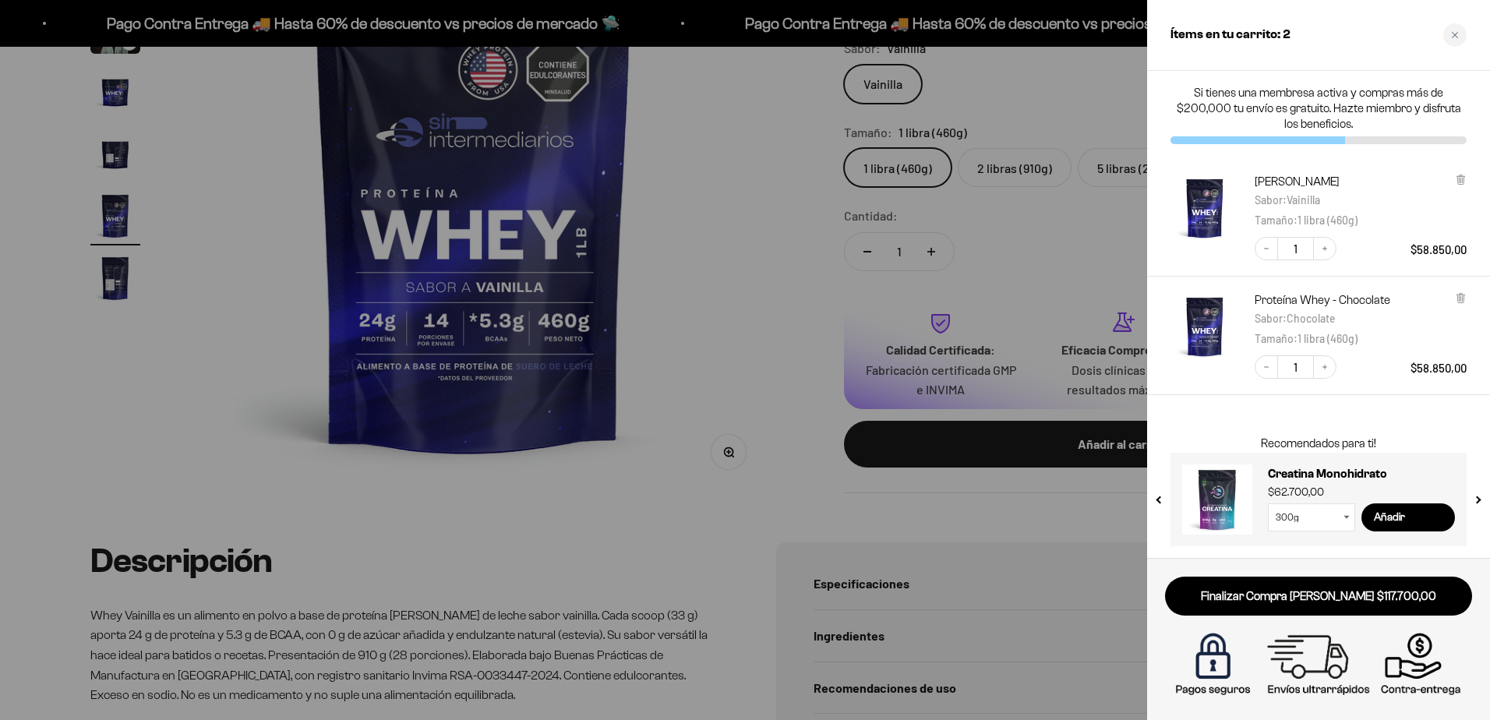
click at [1328, 515] on select "300g 100g" at bounding box center [1311, 518] width 87 height 28
click at [1268, 504] on select "300g 100g" at bounding box center [1311, 518] width 87 height 28
click at [1383, 521] on input "Añadir" at bounding box center [1409, 518] width 94 height 28
select select "42749438034129"
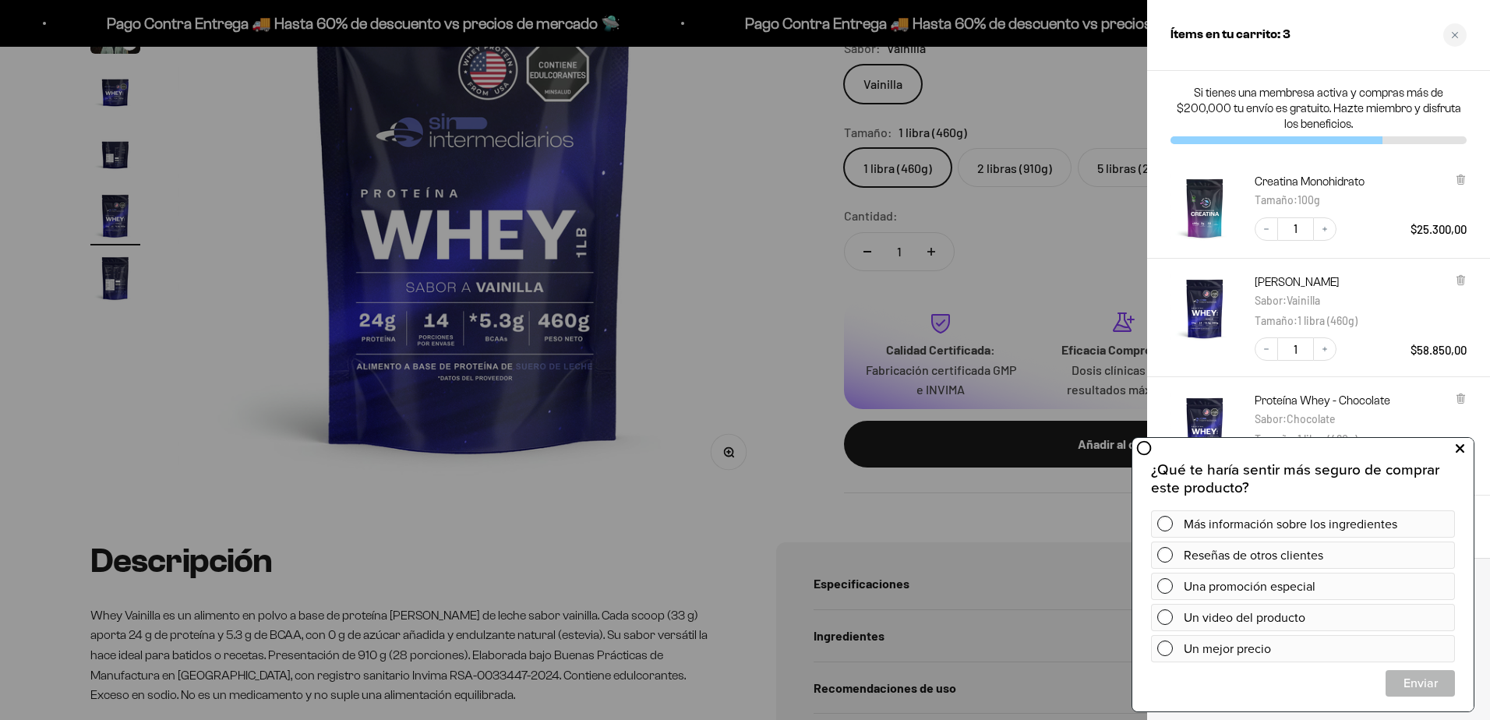
click at [1456, 448] on icon at bounding box center [1460, 449] width 9 height 20
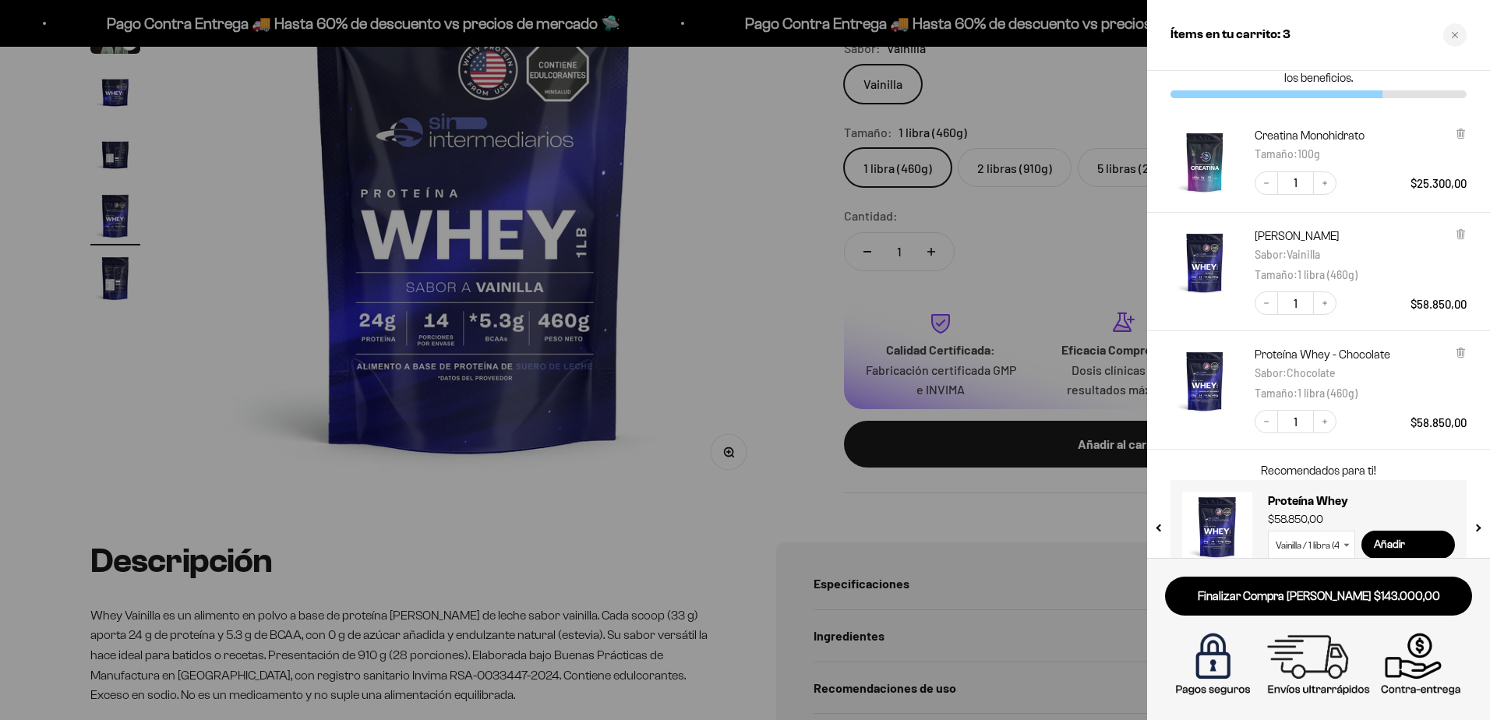
scroll to position [74, 0]
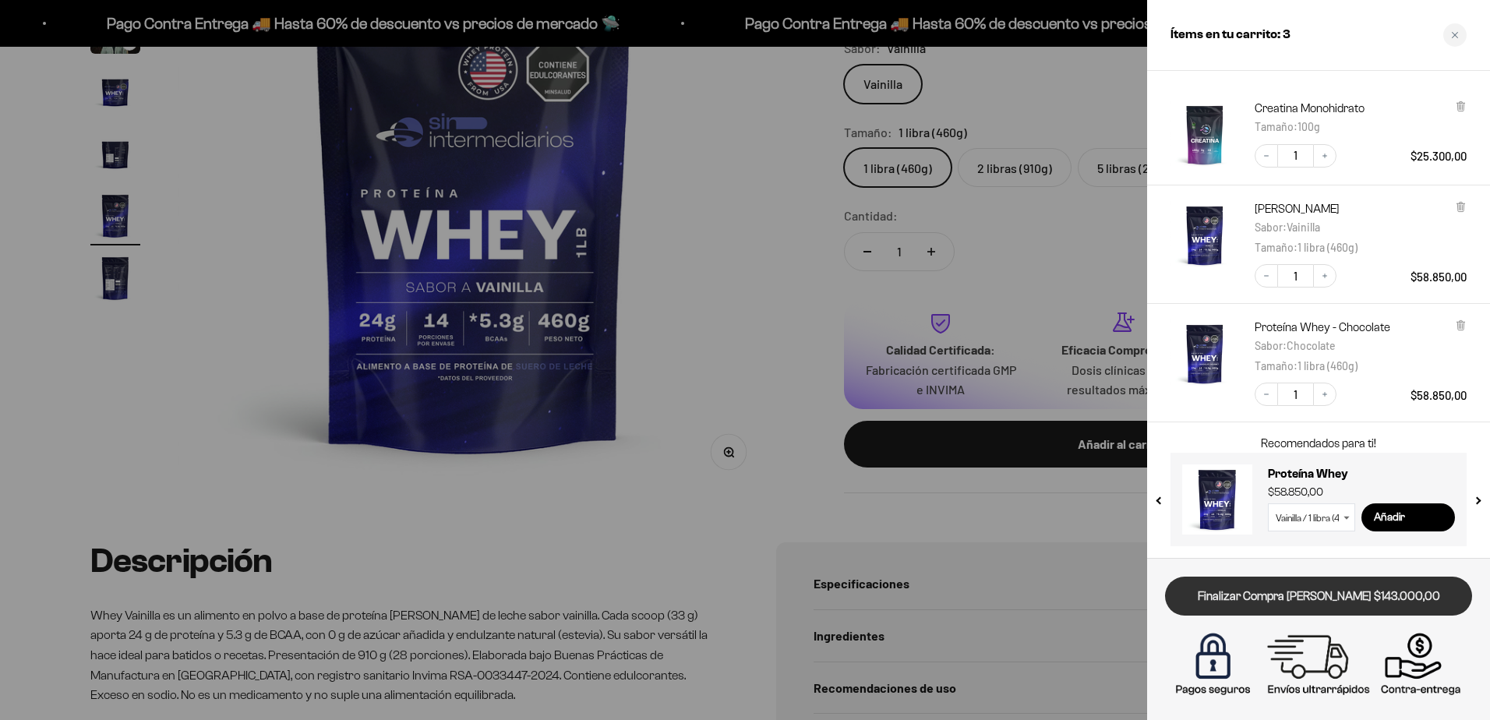
click at [1369, 595] on link "Finalizar Compra [PERSON_NAME] $143.000,00" at bounding box center [1318, 597] width 307 height 40
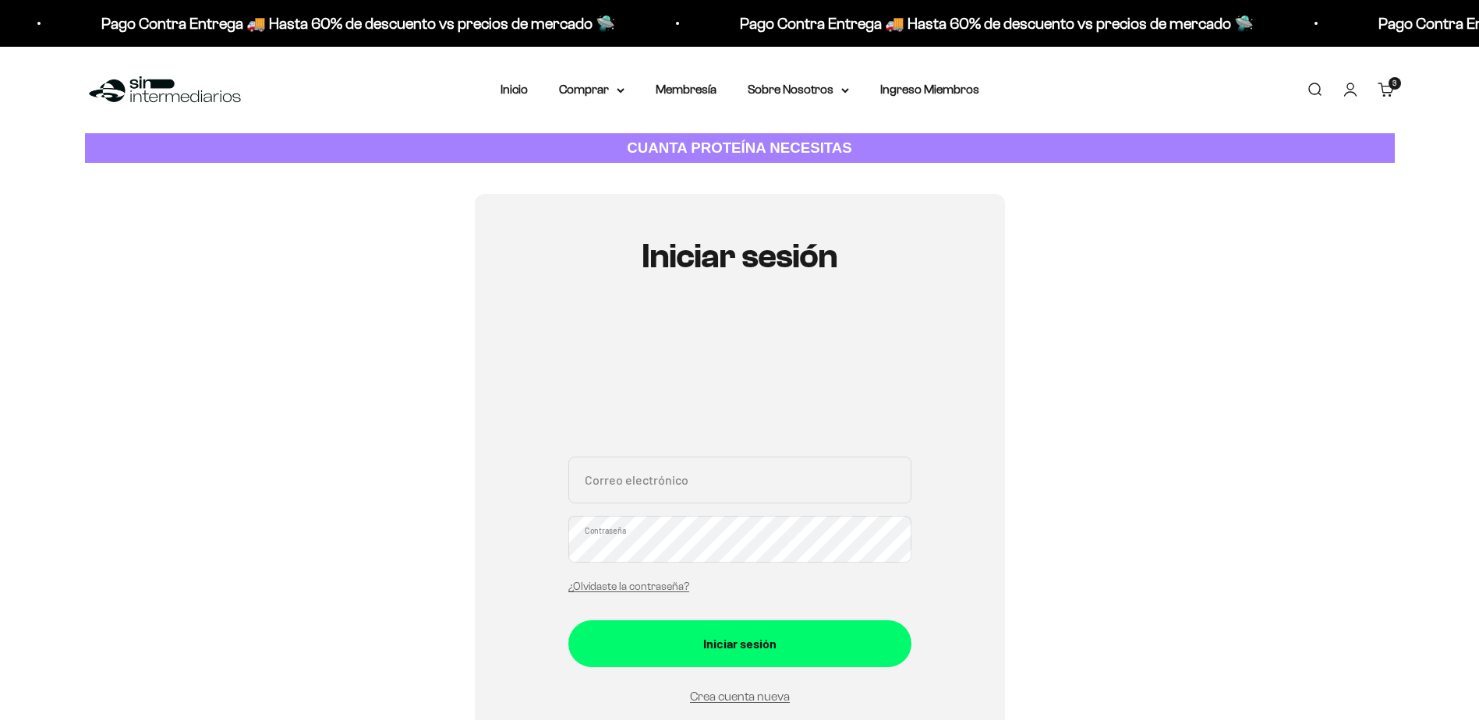
click at [679, 479] on input "Correo electrónico" at bounding box center [739, 480] width 343 height 47
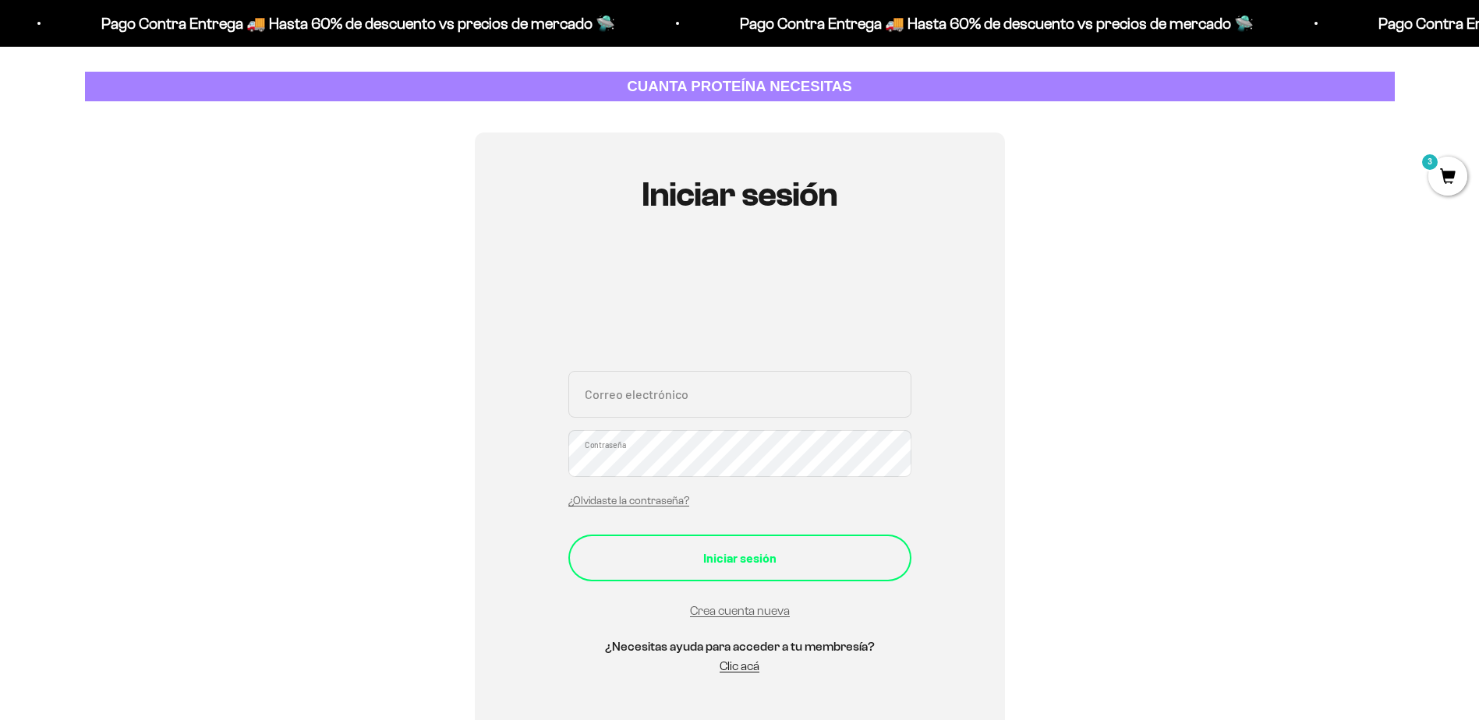
scroll to position [207, 0]
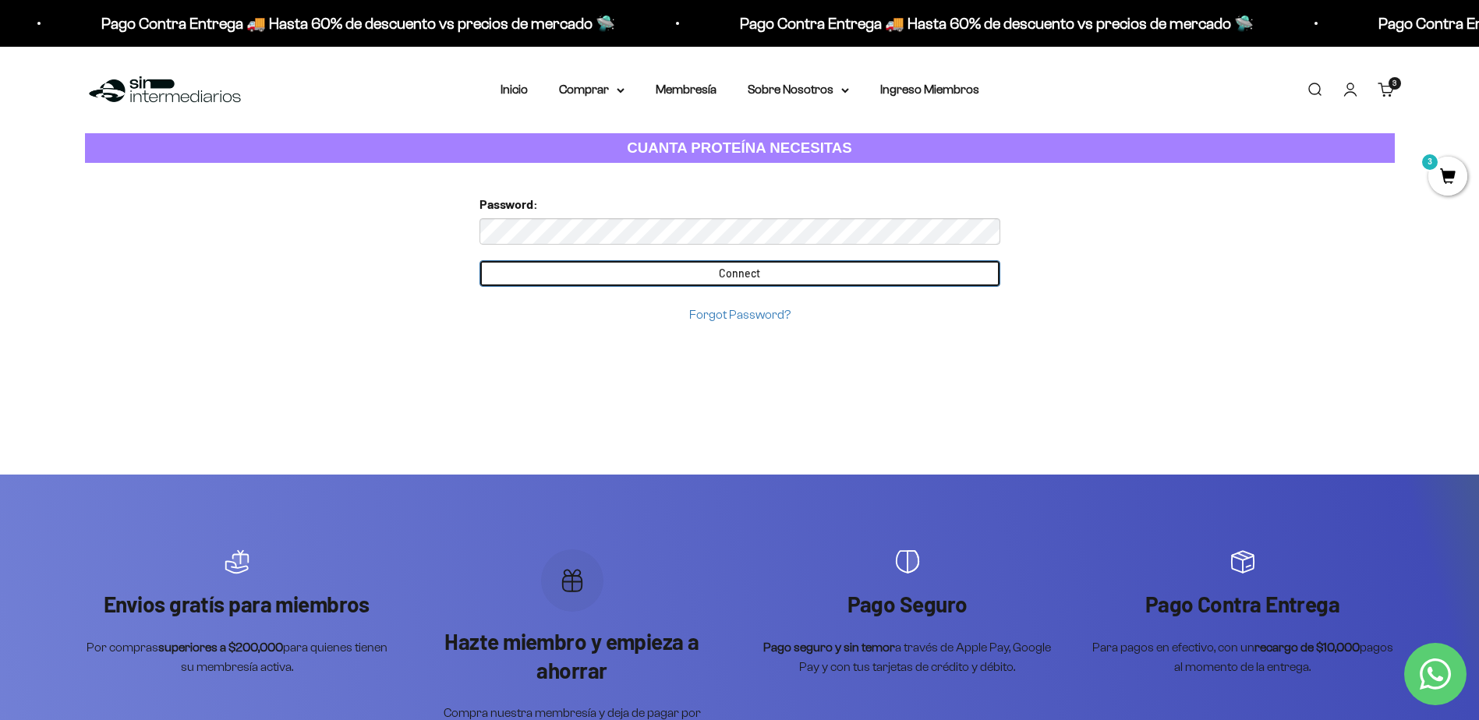
click at [805, 271] on input "Connect" at bounding box center [739, 273] width 521 height 27
